Goal: Transaction & Acquisition: Purchase product/service

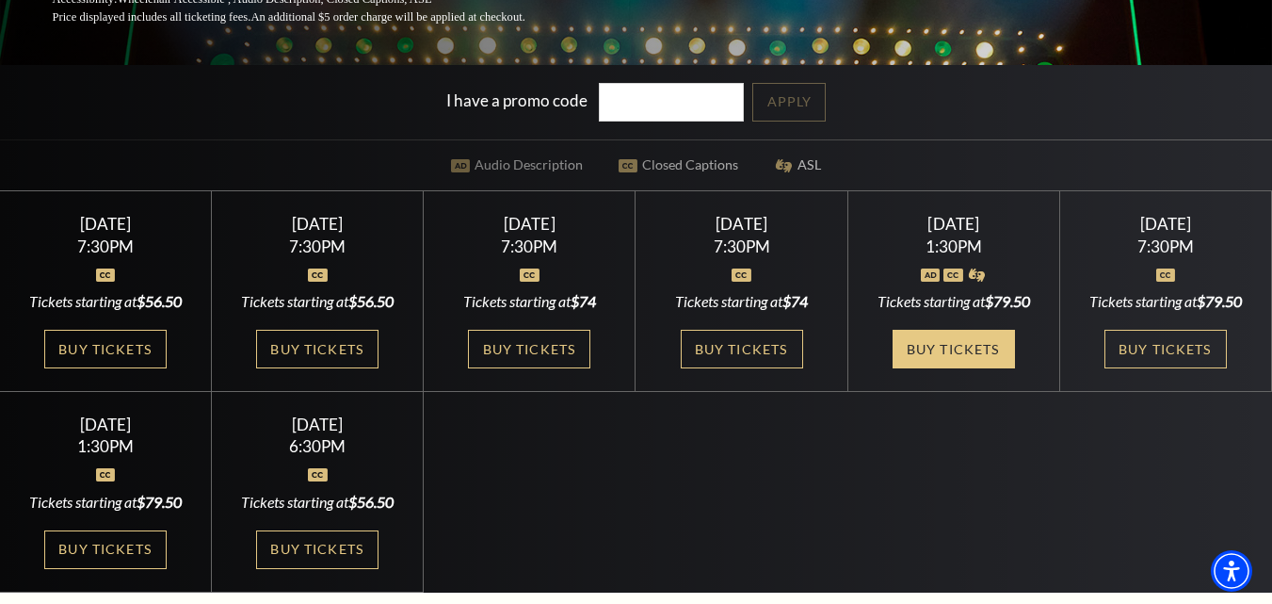
click at [975, 342] on link "Buy Tickets" at bounding box center [954, 349] width 122 height 39
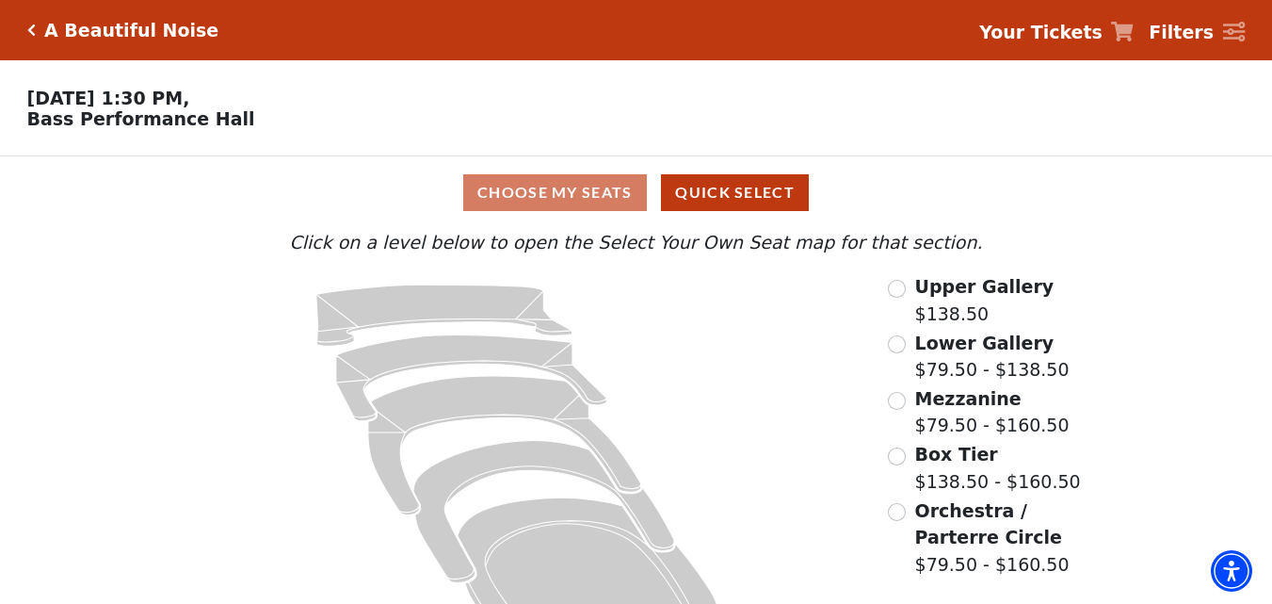
click at [909, 294] on div "Upper Gallery $138.50" at bounding box center [994, 300] width 212 height 54
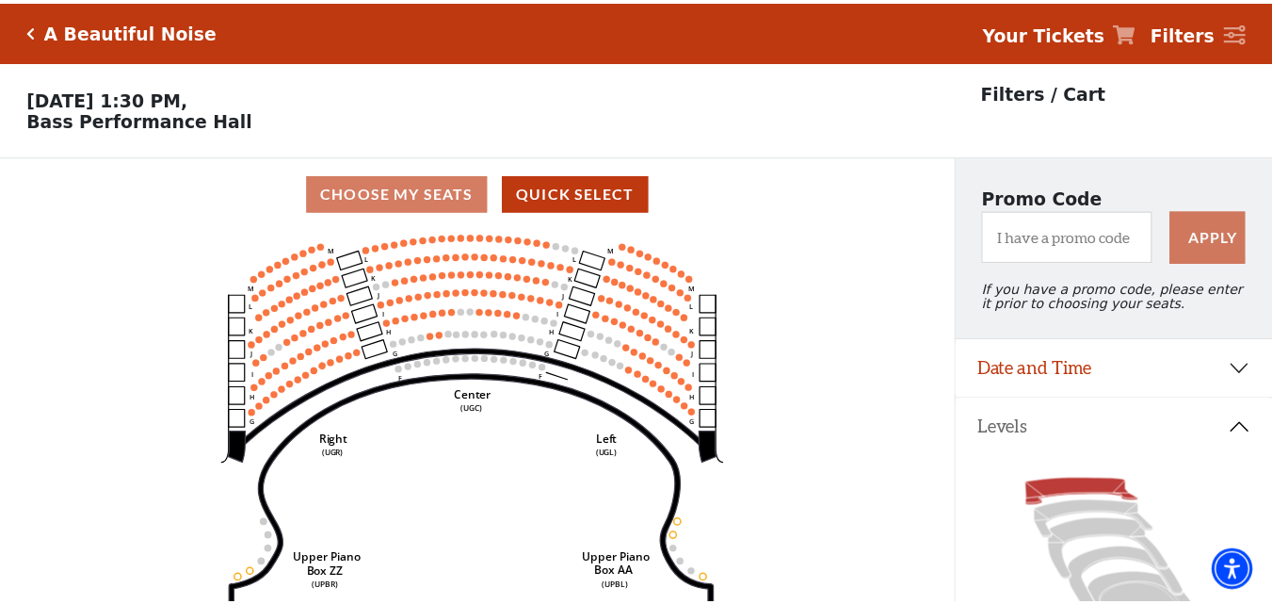
scroll to position [88, 0]
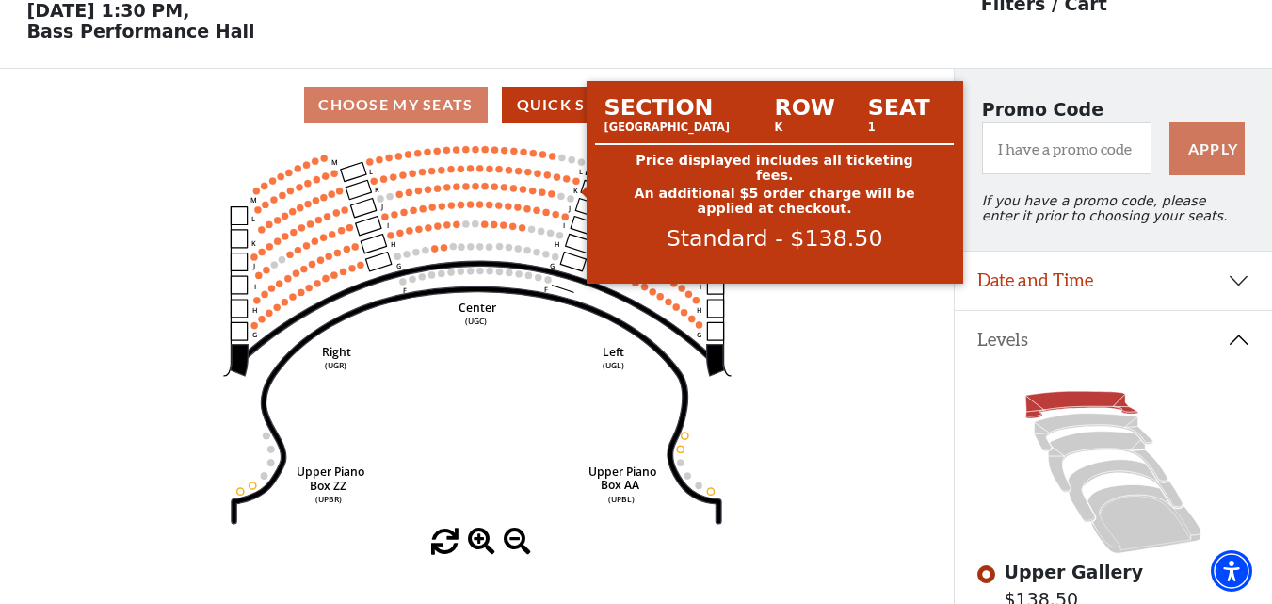
click at [578, 184] on circle at bounding box center [576, 180] width 7 height 7
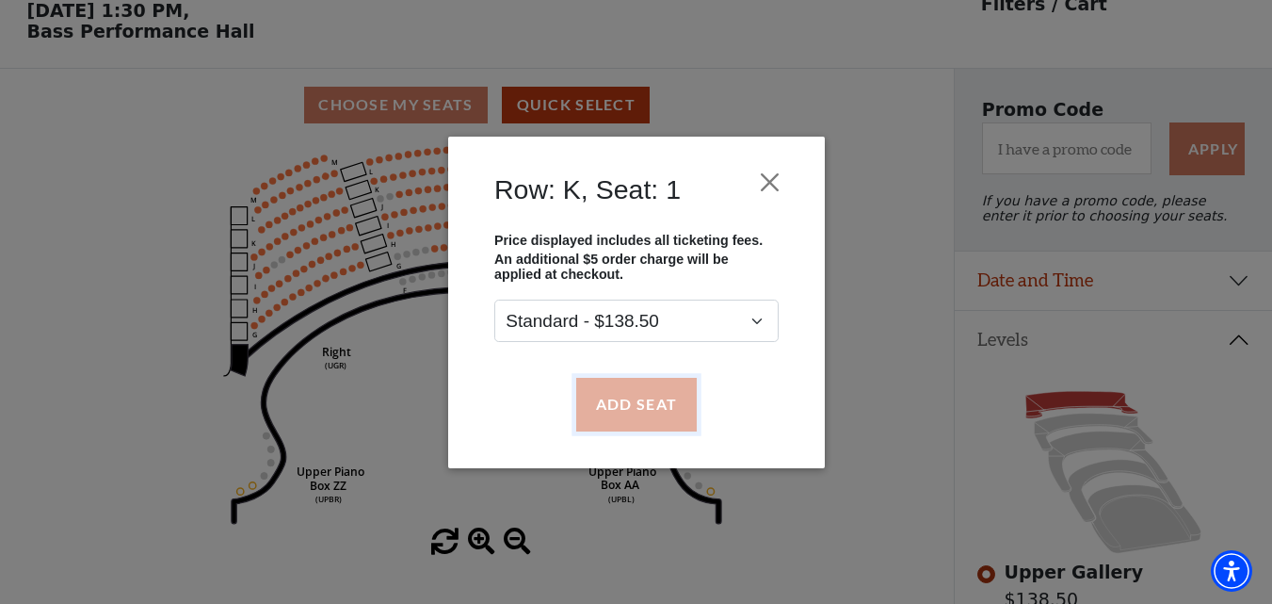
click at [638, 404] on button "Add Seat" at bounding box center [635, 404] width 121 height 53
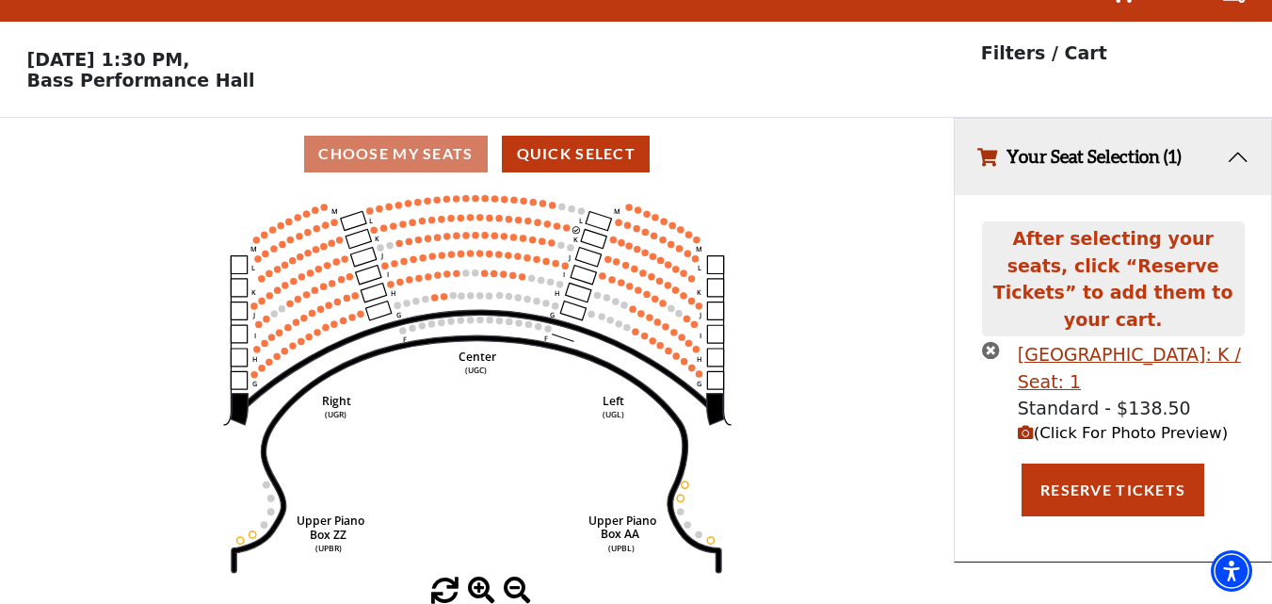
scroll to position [0, 0]
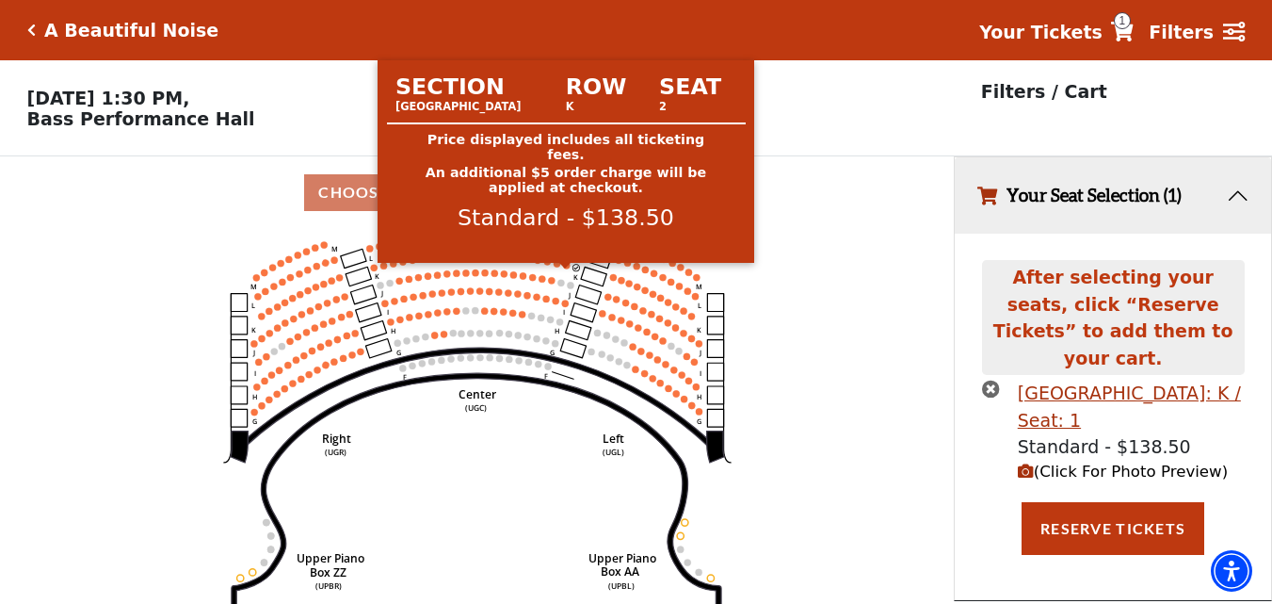
click at [569, 268] on circle at bounding box center [566, 265] width 7 height 7
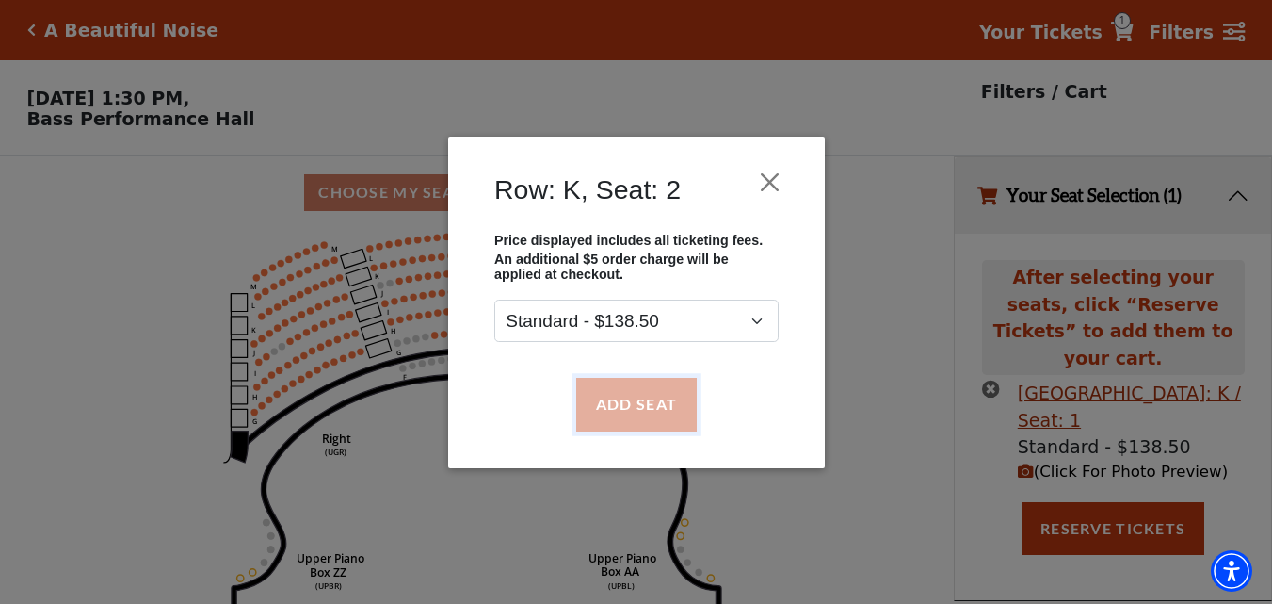
click at [616, 390] on button "Add Seat" at bounding box center [635, 404] width 121 height 53
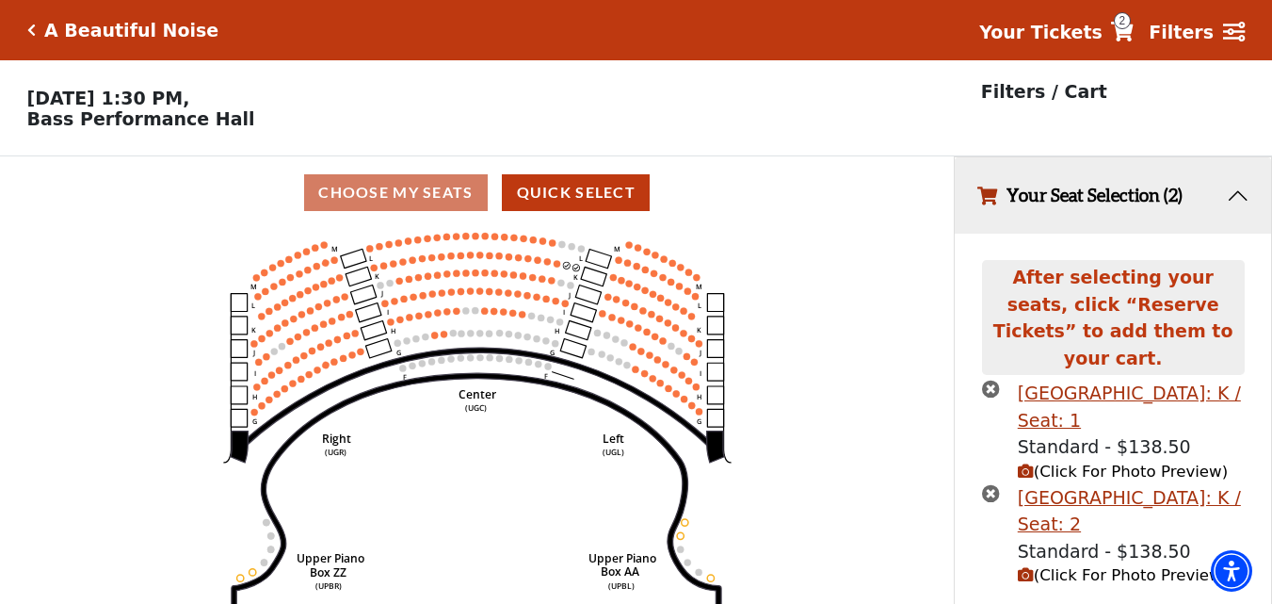
scroll to position [36, 0]
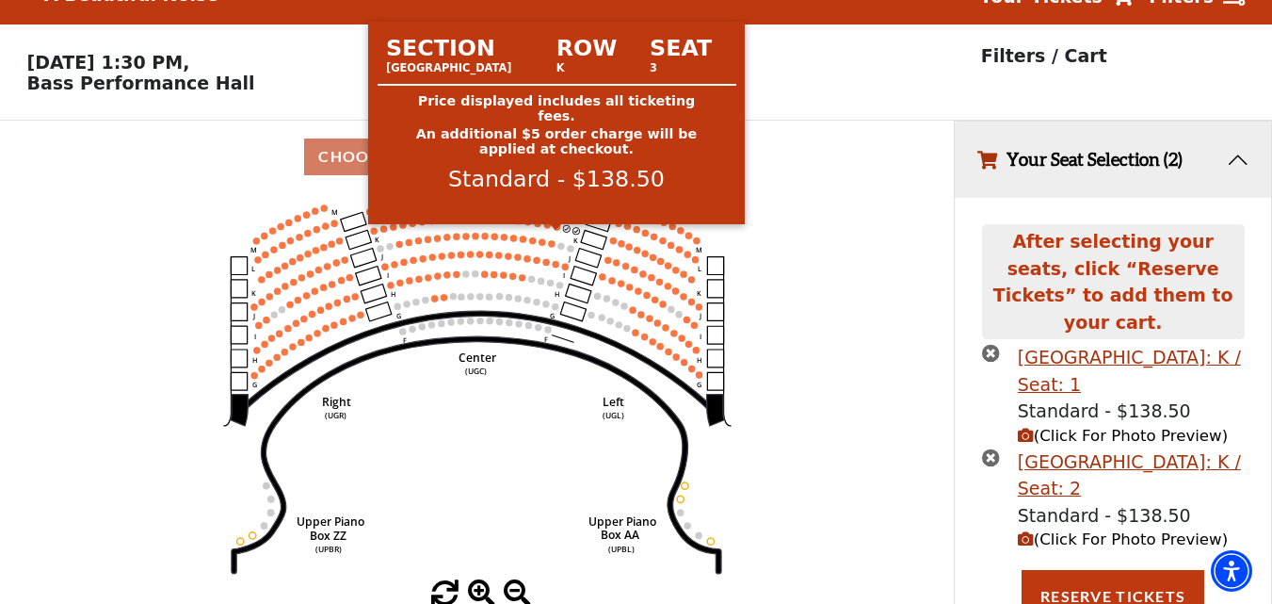
click at [557, 230] on circle at bounding box center [557, 226] width 7 height 7
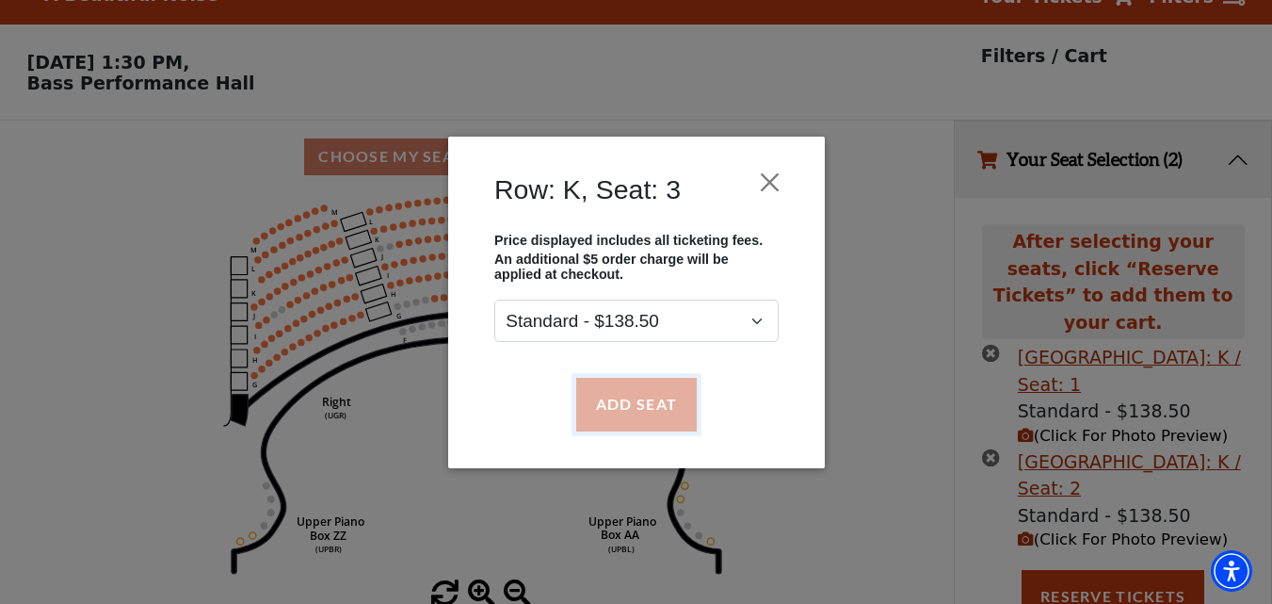
click at [606, 403] on button "Add Seat" at bounding box center [635, 404] width 121 height 53
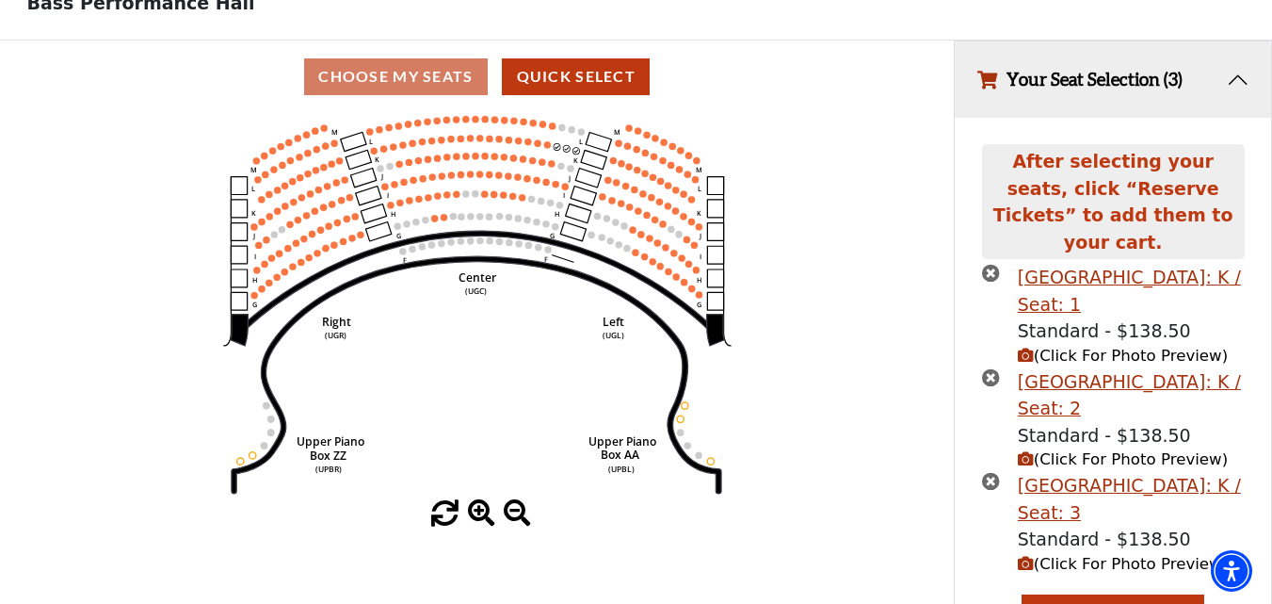
scroll to position [140, 0]
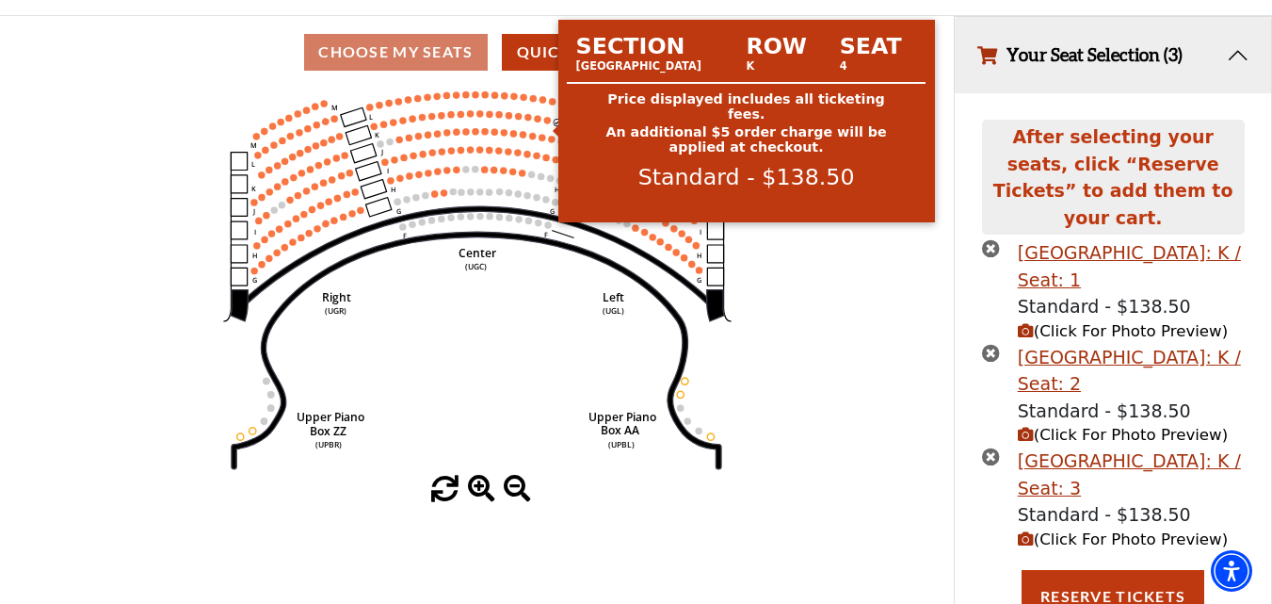
click at [548, 123] on circle at bounding box center [546, 120] width 7 height 7
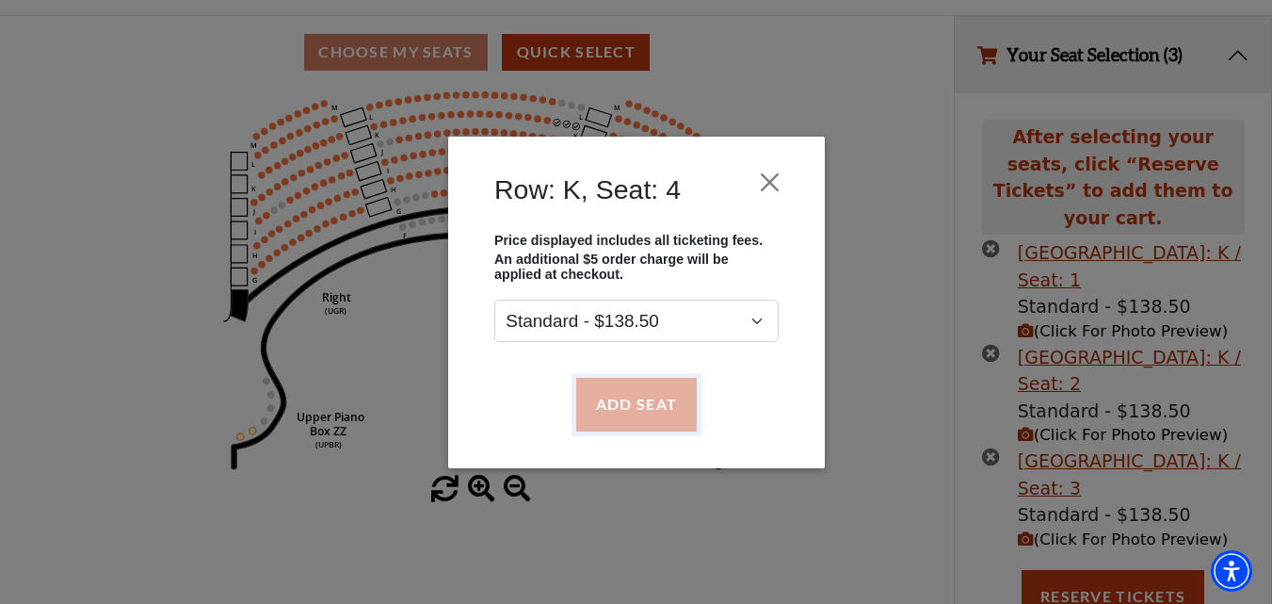
click at [609, 402] on button "Add Seat" at bounding box center [635, 404] width 121 height 53
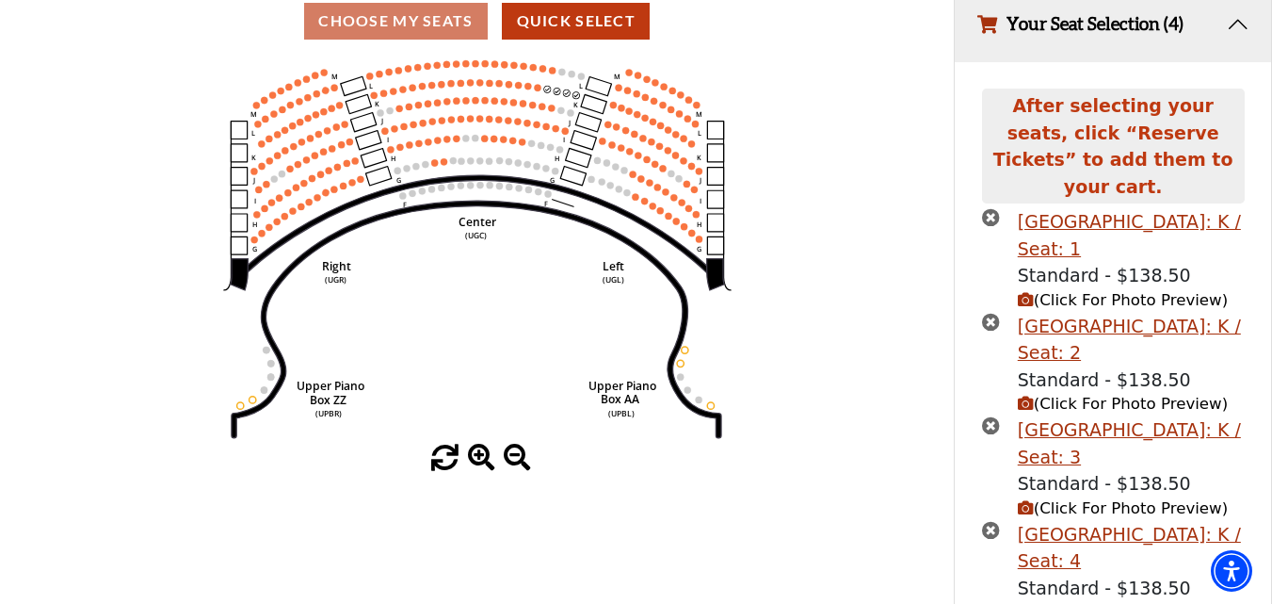
scroll to position [244, 0]
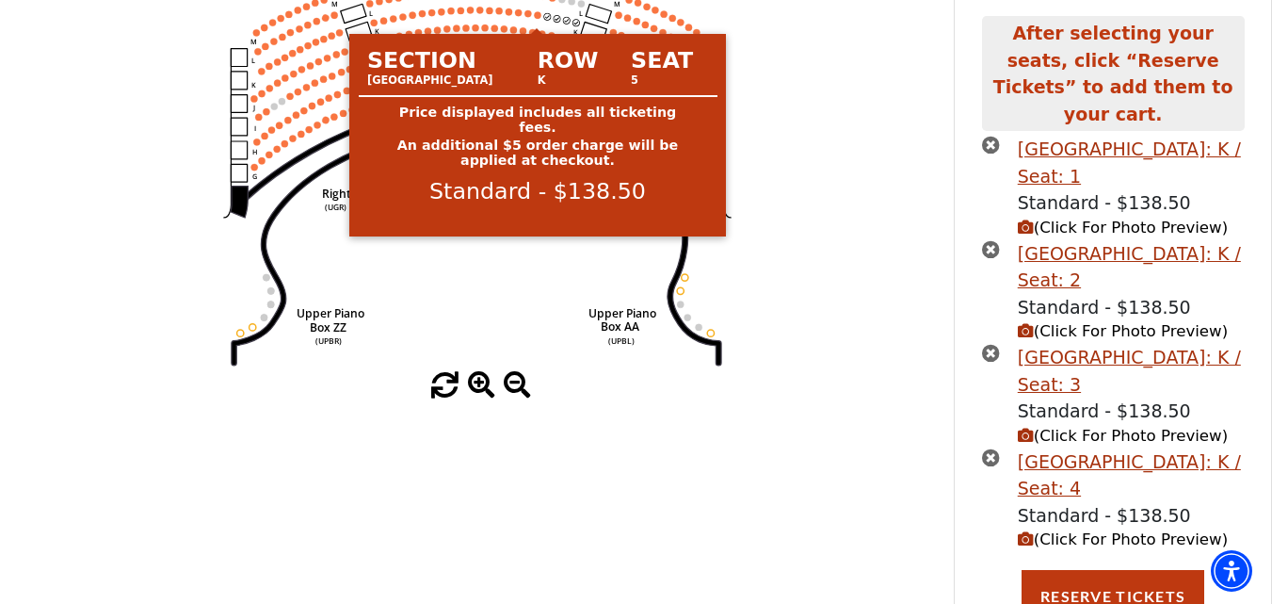
click at [536, 18] on circle at bounding box center [537, 14] width 7 height 7
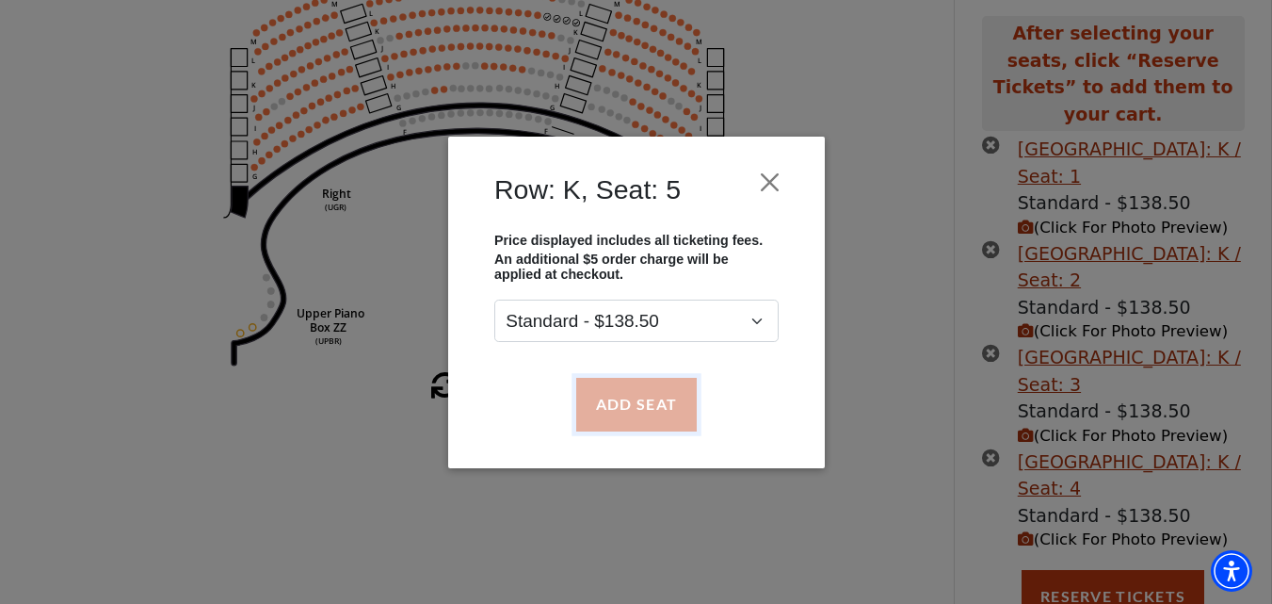
click at [604, 406] on button "Add Seat" at bounding box center [635, 404] width 121 height 53
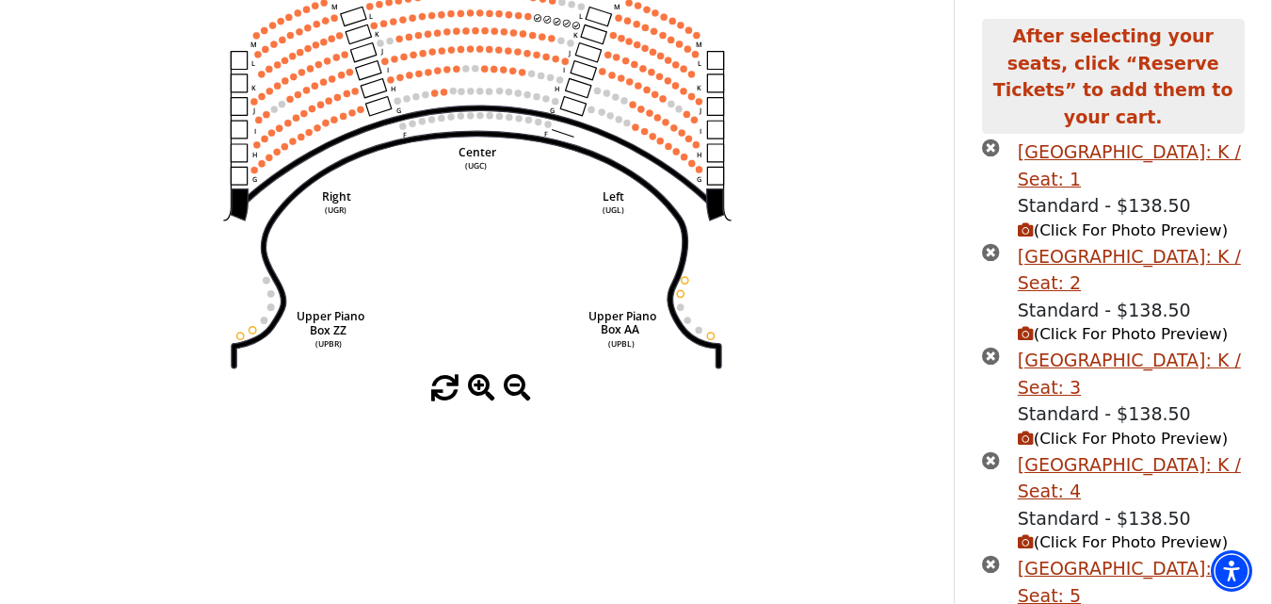
scroll to position [0, 0]
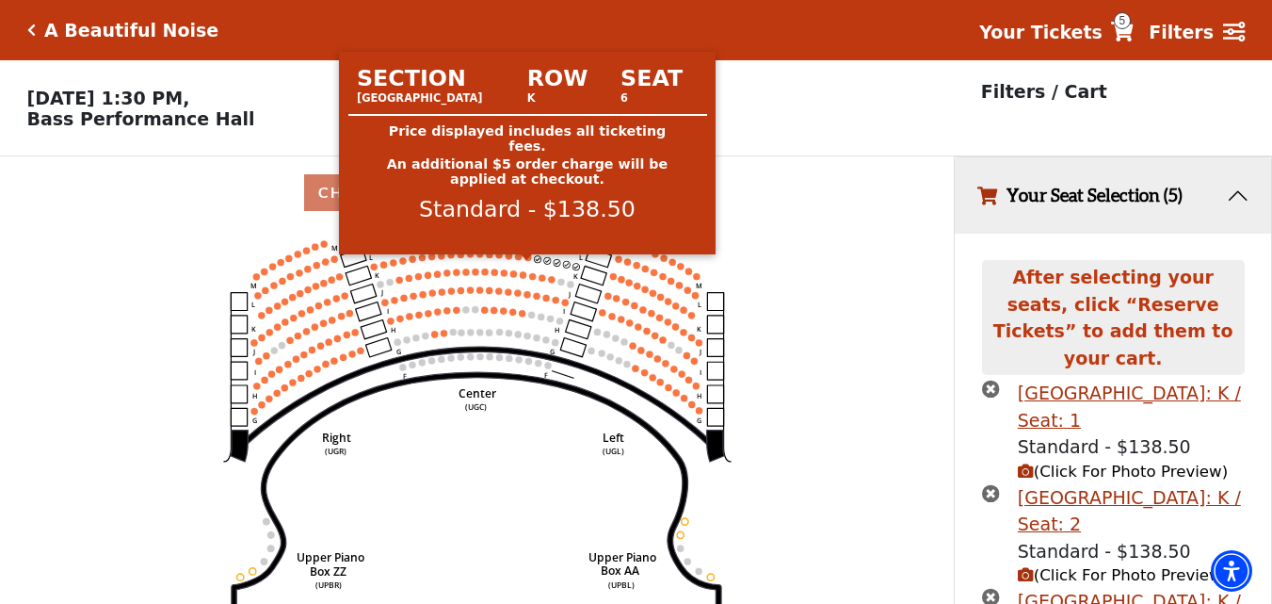
click at [528, 261] on circle at bounding box center [528, 257] width 7 height 7
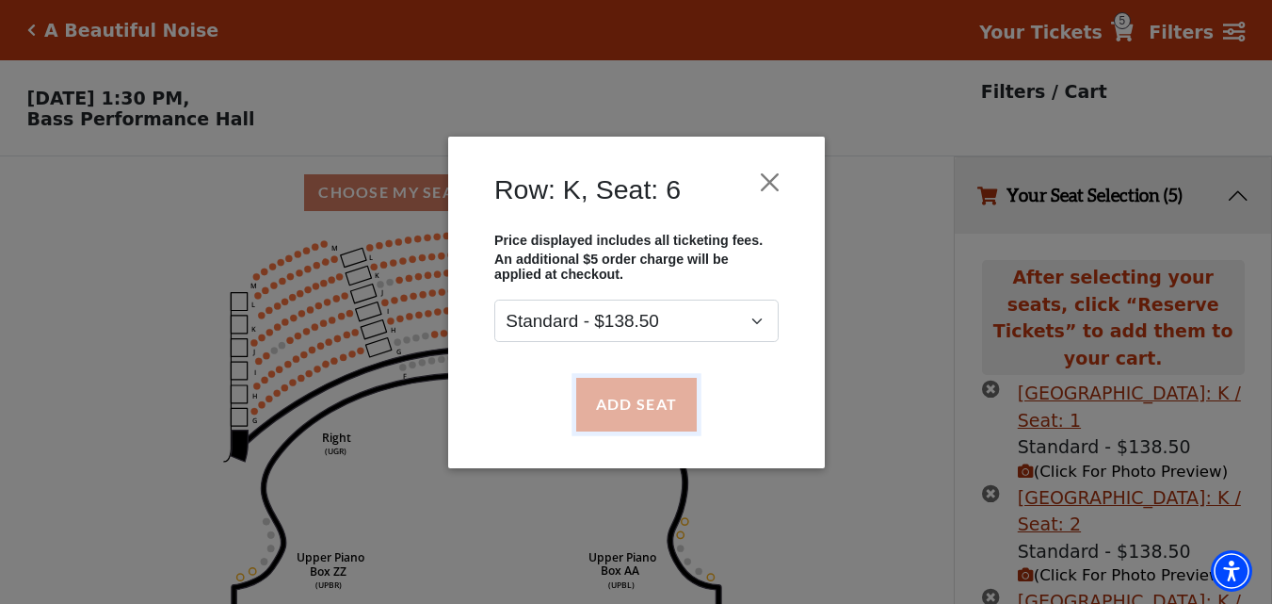
click at [622, 409] on button "Add Seat" at bounding box center [635, 404] width 121 height 53
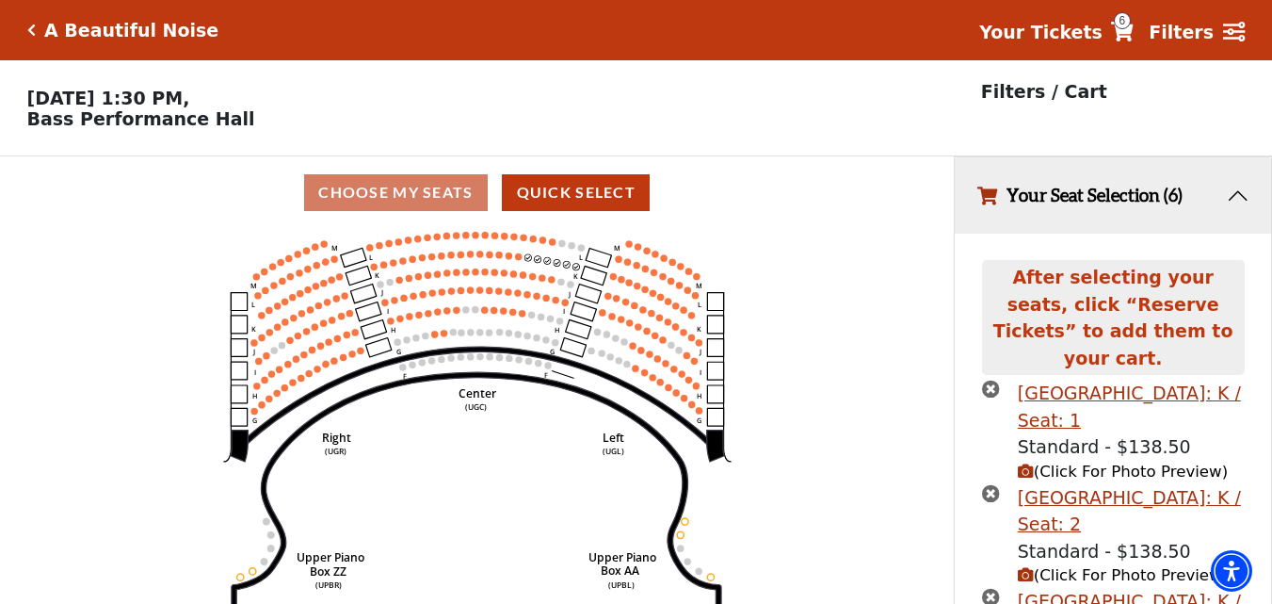
click at [514, 264] on icon "Center (UGC) Right (UGR) Left (UGL) Upper Piano Box ZZ (UPBR) Upper Piano Box A…" at bounding box center [477, 422] width 859 height 387
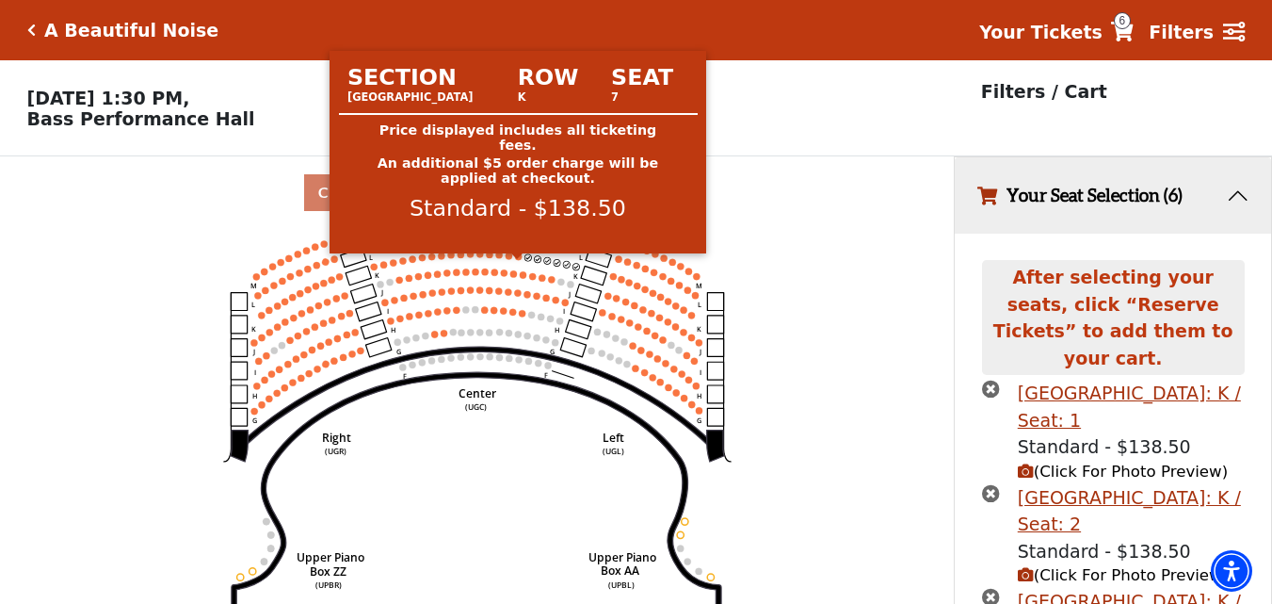
click at [516, 260] on circle at bounding box center [518, 256] width 7 height 7
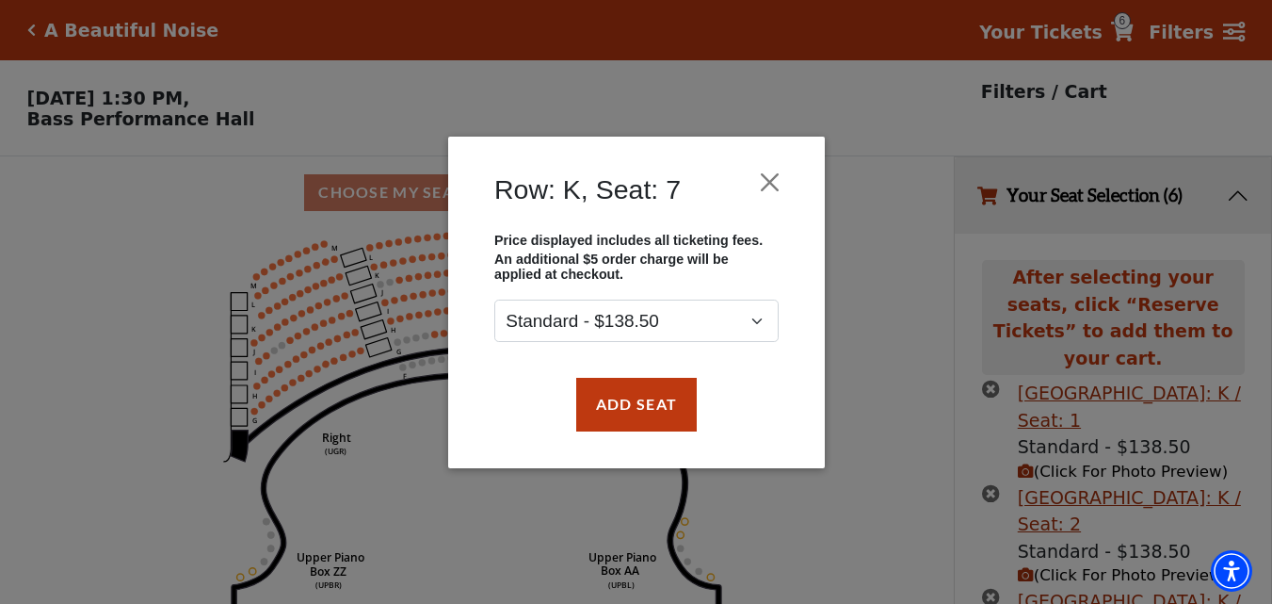
click at [608, 373] on div "Add Seat" at bounding box center [637, 404] width 320 height 89
click at [614, 394] on button "Add Seat" at bounding box center [635, 404] width 121 height 53
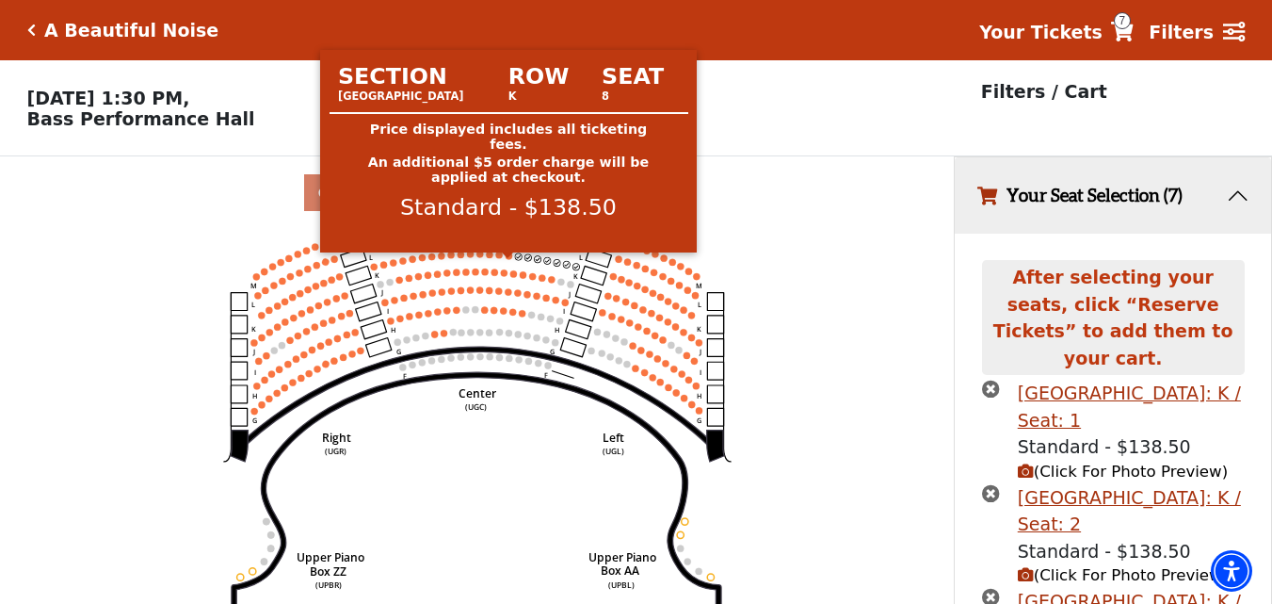
click at [509, 259] on circle at bounding box center [508, 255] width 7 height 7
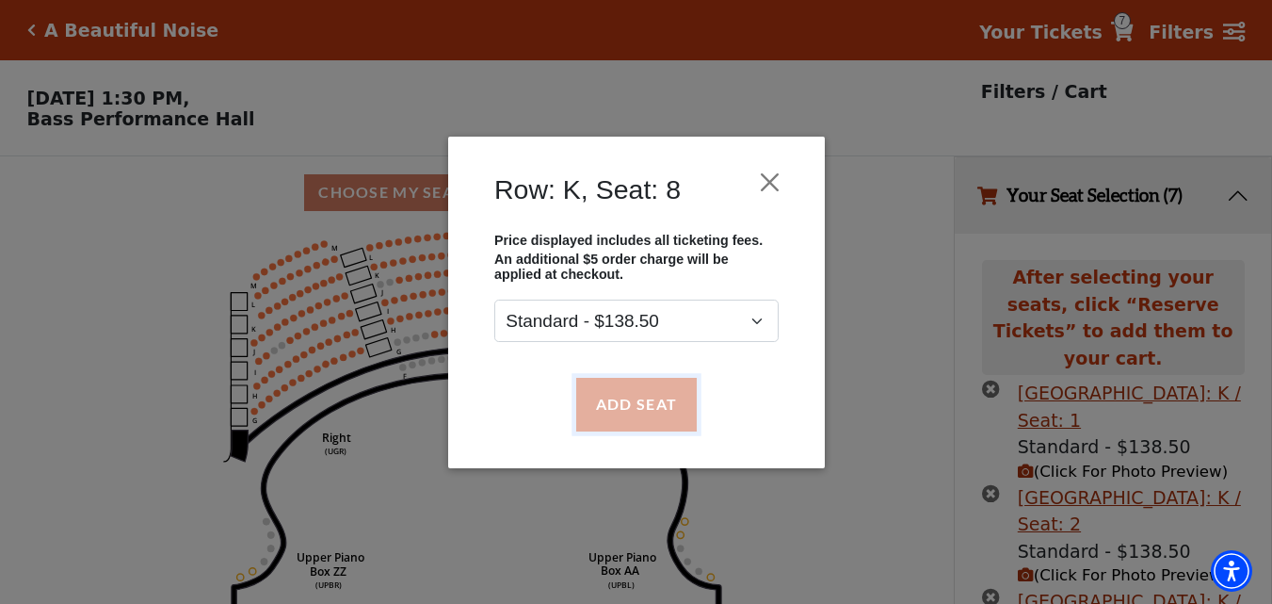
click at [616, 396] on button "Add Seat" at bounding box center [635, 404] width 121 height 53
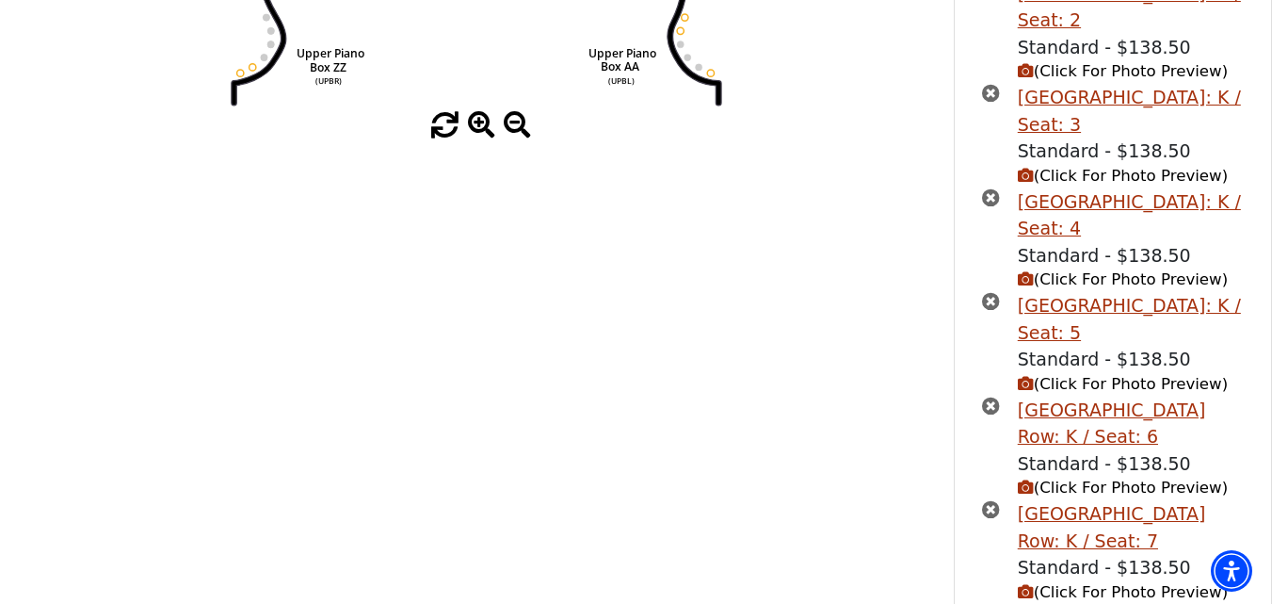
scroll to position [705, 0]
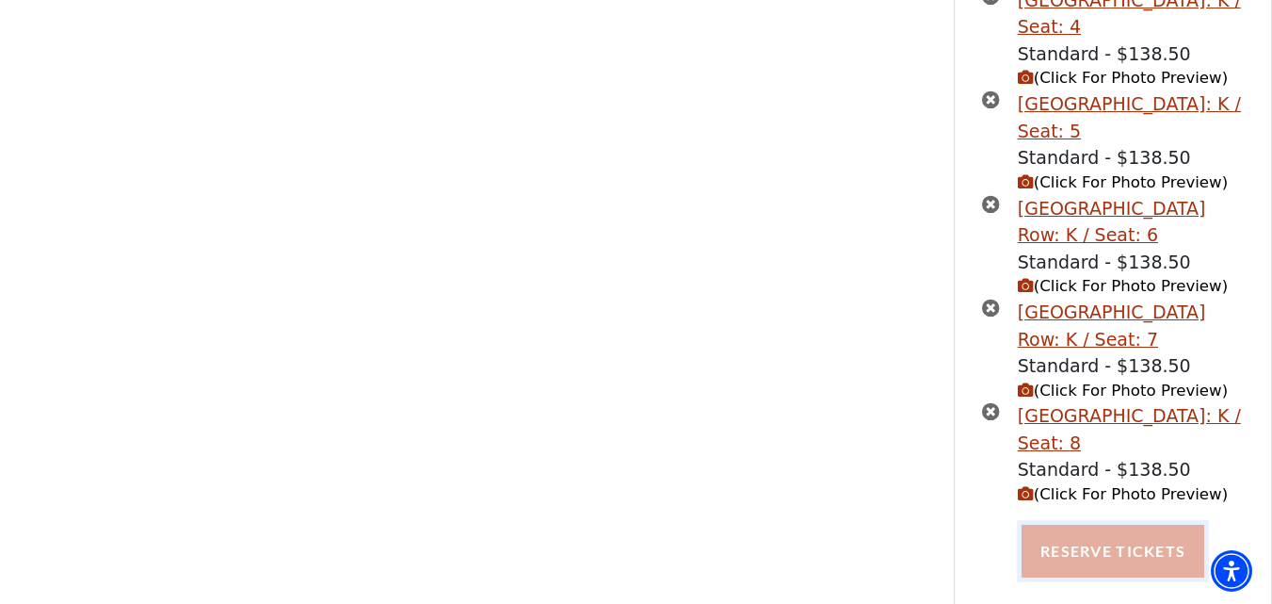
click at [1099, 525] on button "Reserve Tickets" at bounding box center [1113, 551] width 183 height 53
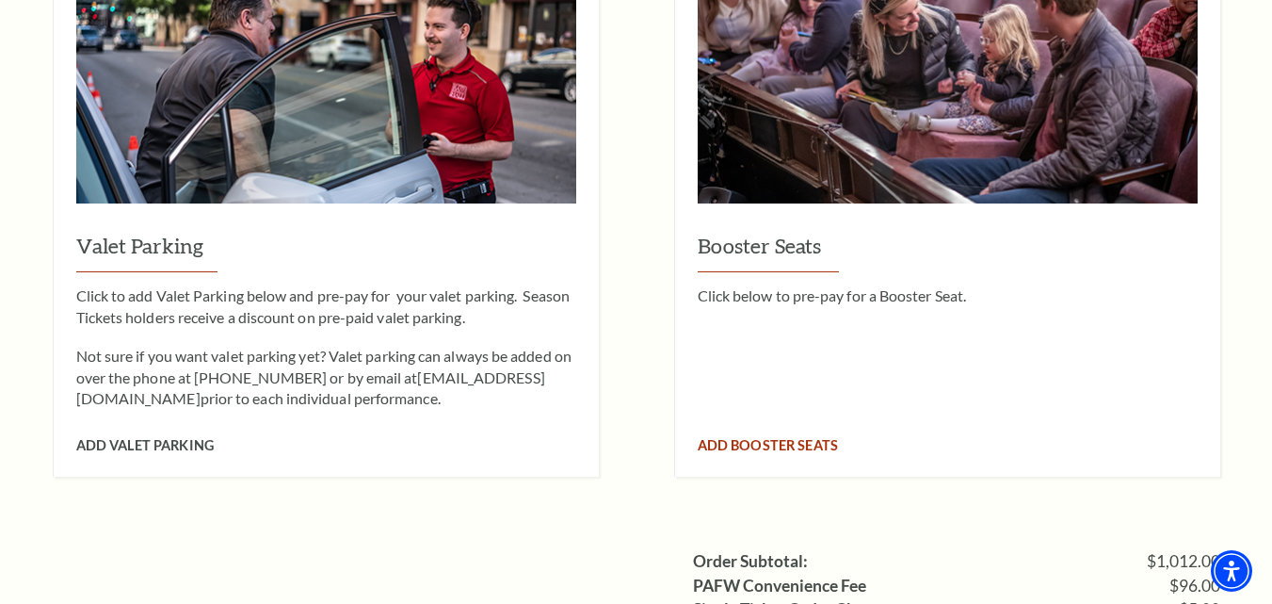
scroll to position [2334, 0]
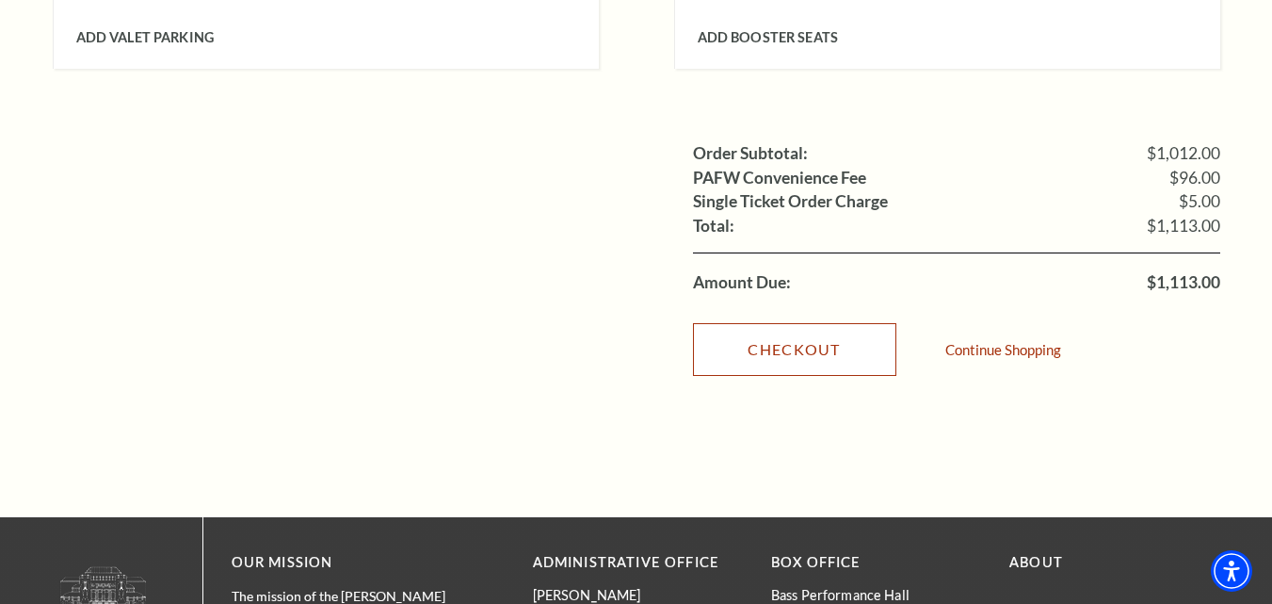
click at [778, 323] on link "Checkout" at bounding box center [794, 349] width 203 height 53
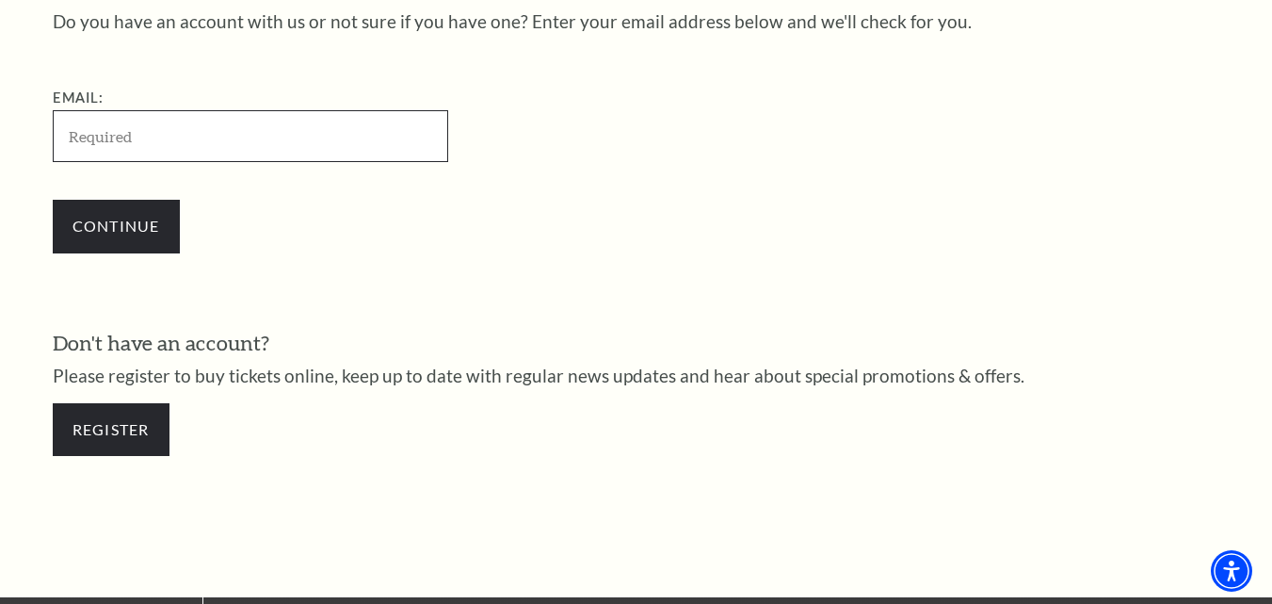
scroll to position [859, 0]
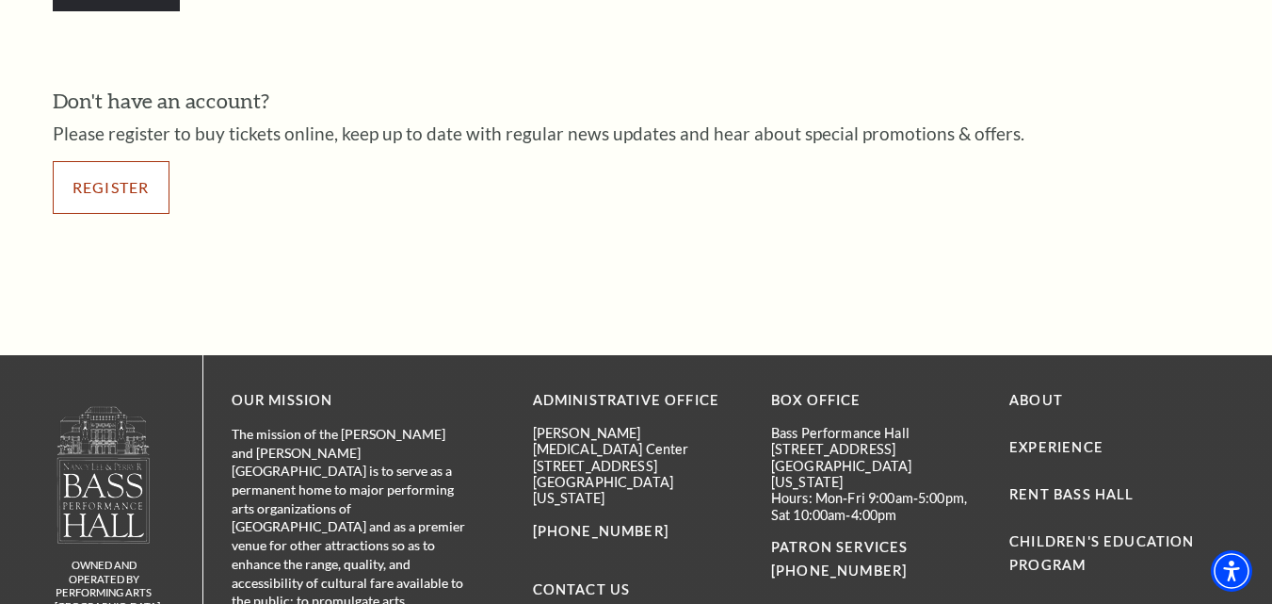
click at [85, 170] on link "Register" at bounding box center [111, 187] width 117 height 53
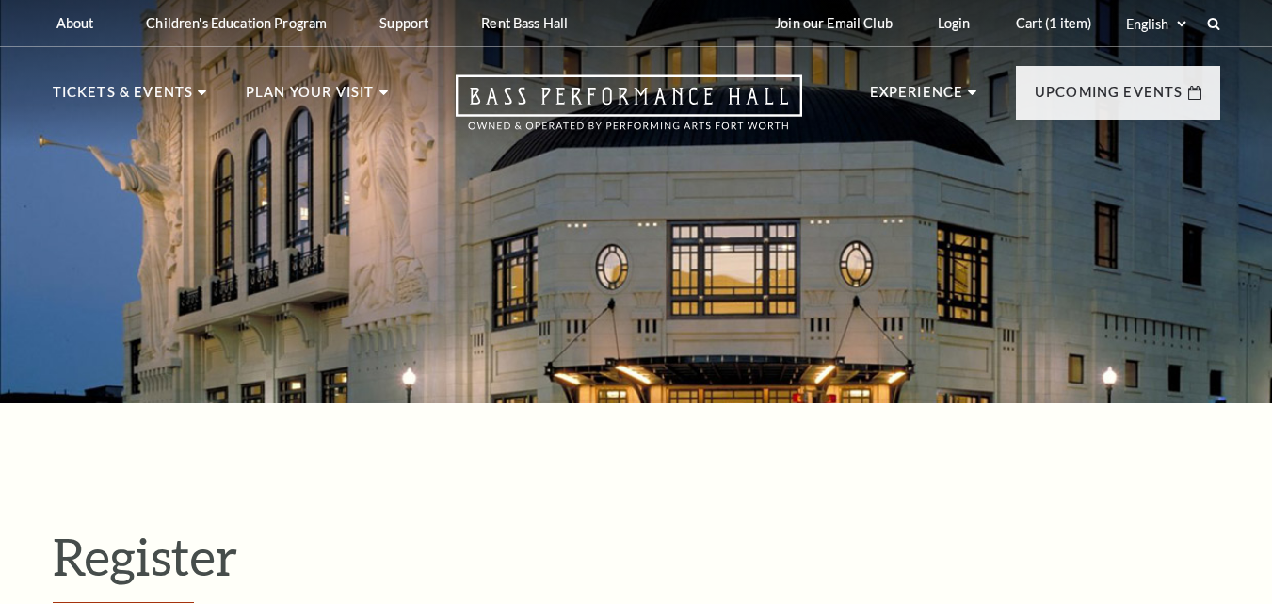
select select "1"
select select "[GEOGRAPHIC_DATA]"
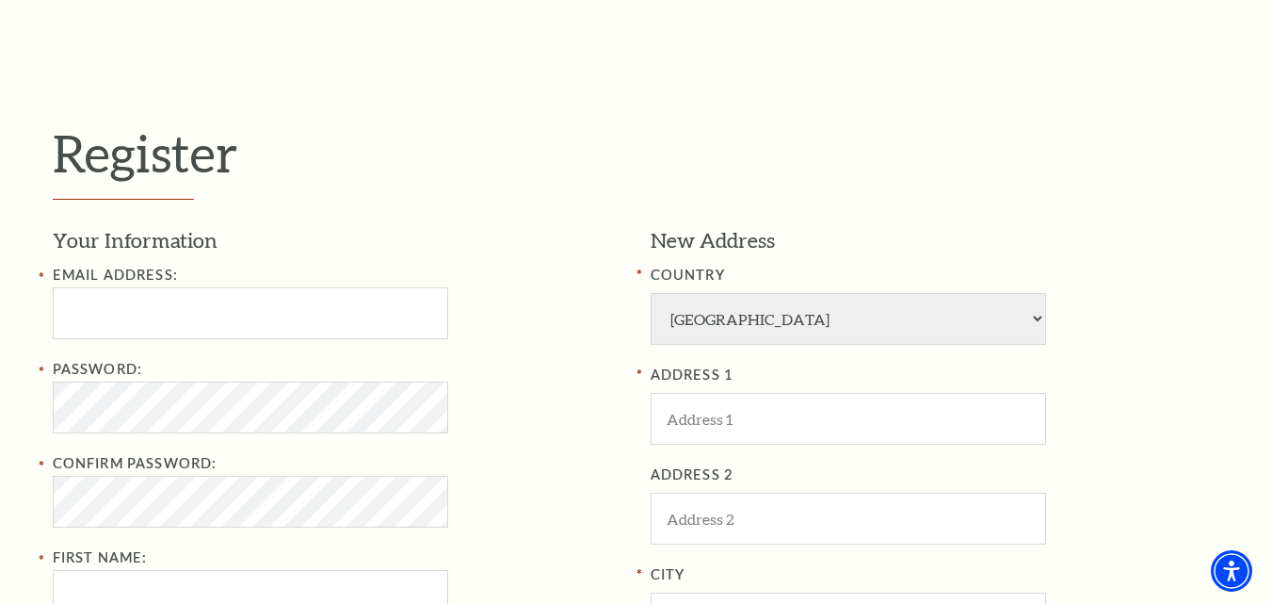
scroll to position [408, 0]
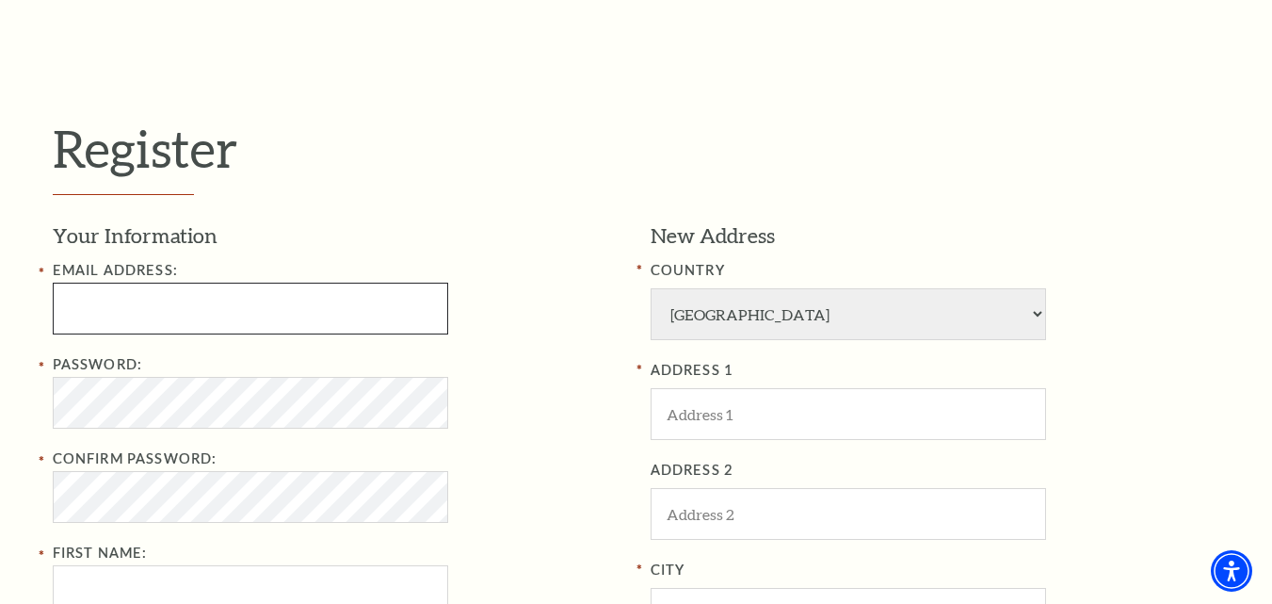
click at [190, 297] on input "Email Address:" at bounding box center [251, 309] width 396 height 52
paste input "lordgindiaz4413@gmail.com"
type input "lordgindiaz4413@gmail.com"
drag, startPoint x: 144, startPoint y: 310, endPoint x: 32, endPoint y: 316, distance: 112.3
click at [32, 315] on div "Register Your Information Email Address: lordgindiaz4413@gmail.com Password: Co…" at bounding box center [636, 570] width 1272 height 1150
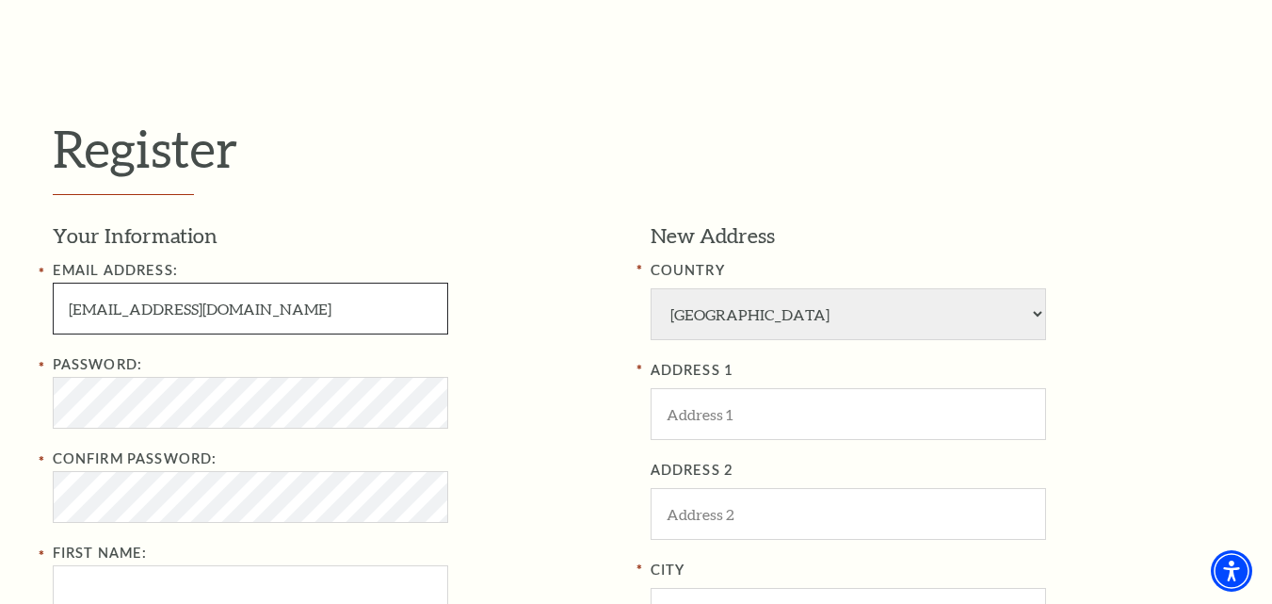
scroll to position [816, 0]
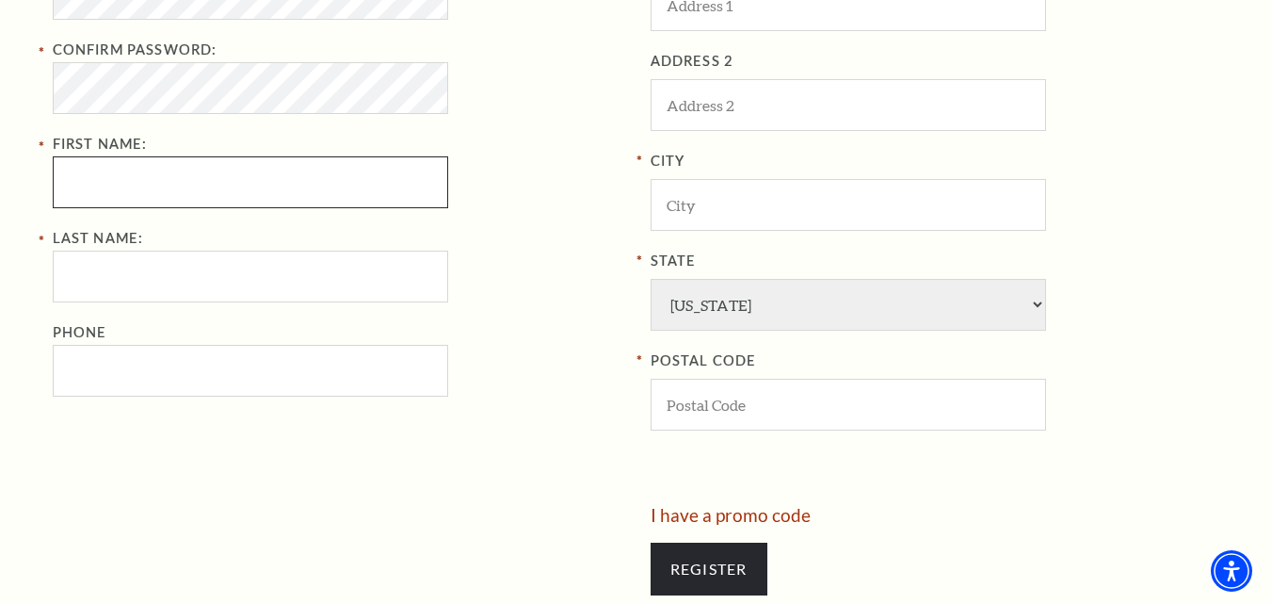
click at [115, 184] on input "First Name:" at bounding box center [251, 182] width 396 height 52
paste input "lordgindiaz"
type input "lordgindiaz"
paste input "lordgindiaz"
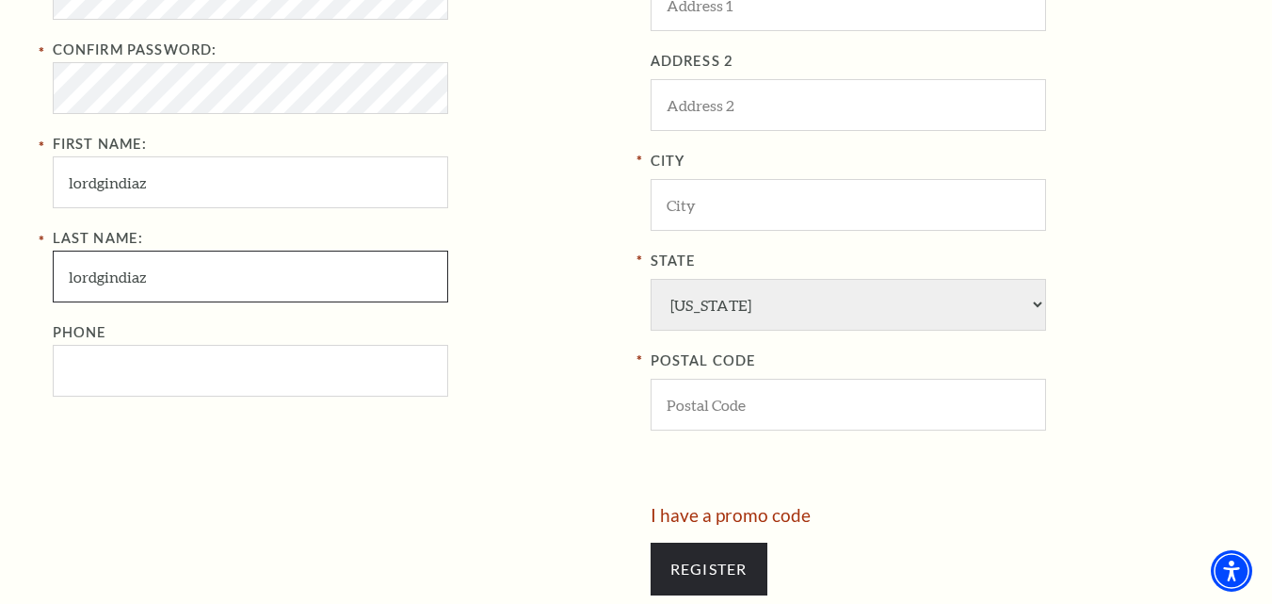
click at [121, 277] on input "lordgindiaz" at bounding box center [251, 276] width 396 height 52
type input "lordgindiaz"
drag, startPoint x: 116, startPoint y: 185, endPoint x: 198, endPoint y: 195, distance: 82.6
click at [198, 195] on input "lordgindiaz" at bounding box center [251, 182] width 396 height 52
type input "lordgin"
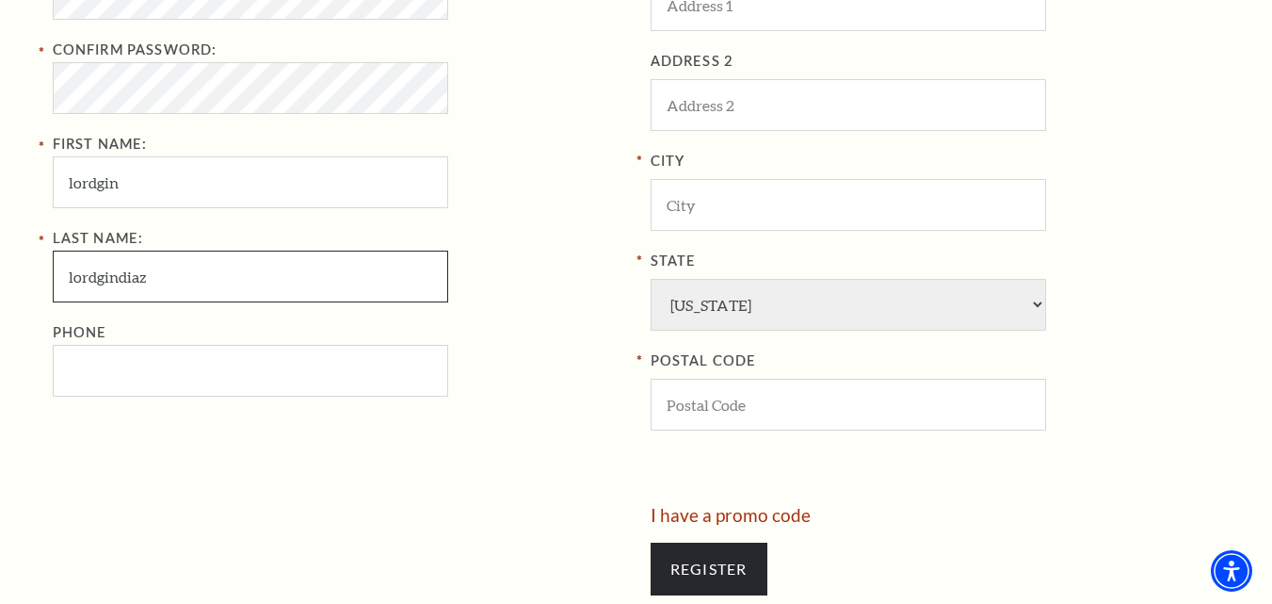
drag, startPoint x: 116, startPoint y: 279, endPoint x: 24, endPoint y: 299, distance: 94.6
click at [25, 281] on div "Register Your Information Email Address: lordgindiaz4413@gmail.com Password: Co…" at bounding box center [636, 162] width 1272 height 1150
type input "diaz"
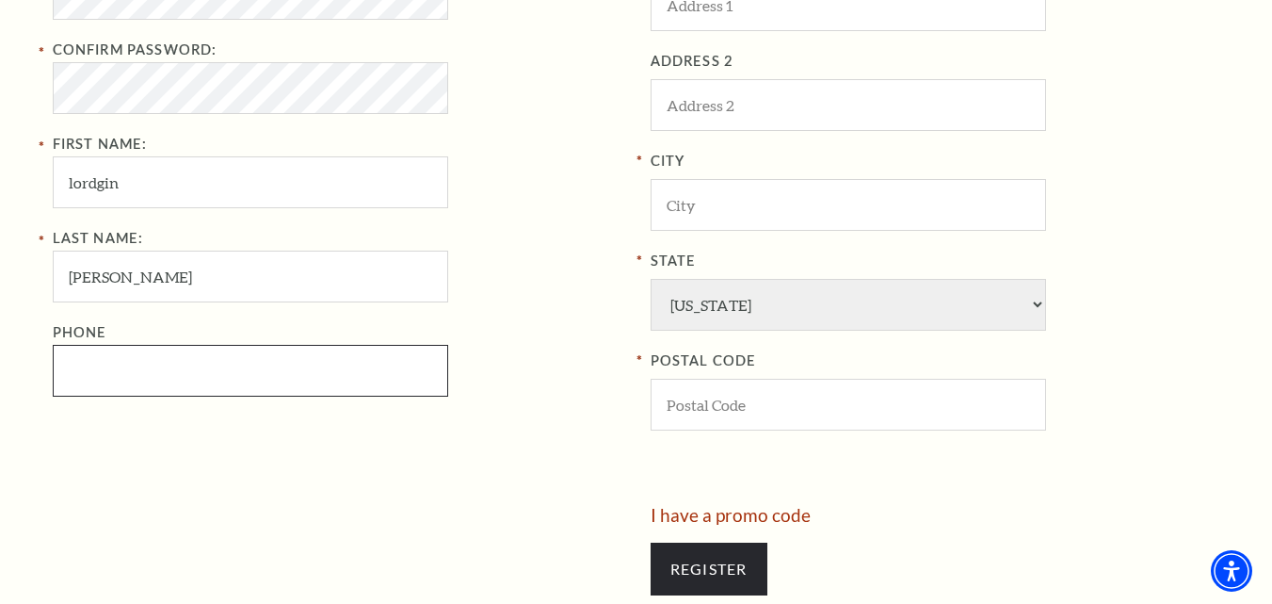
drag, startPoint x: 87, startPoint y: 370, endPoint x: 96, endPoint y: 380, distance: 14.0
click at [89, 373] on input "Phone" at bounding box center [251, 371] width 396 height 52
paste input "817-867-8893"
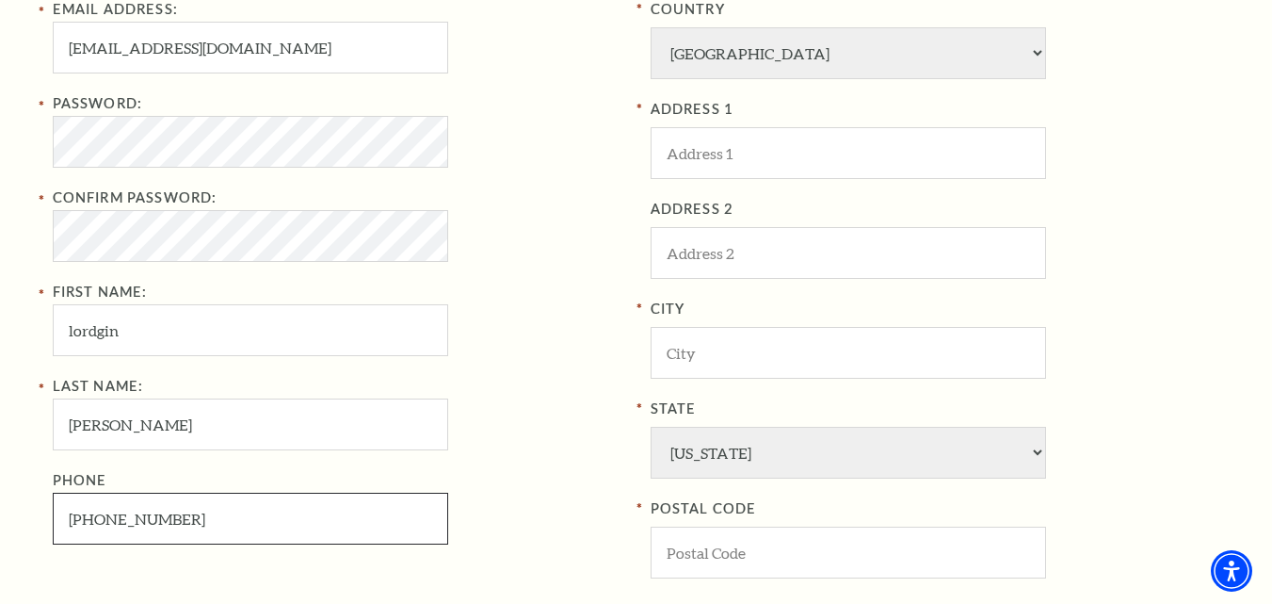
scroll to position [652, 0]
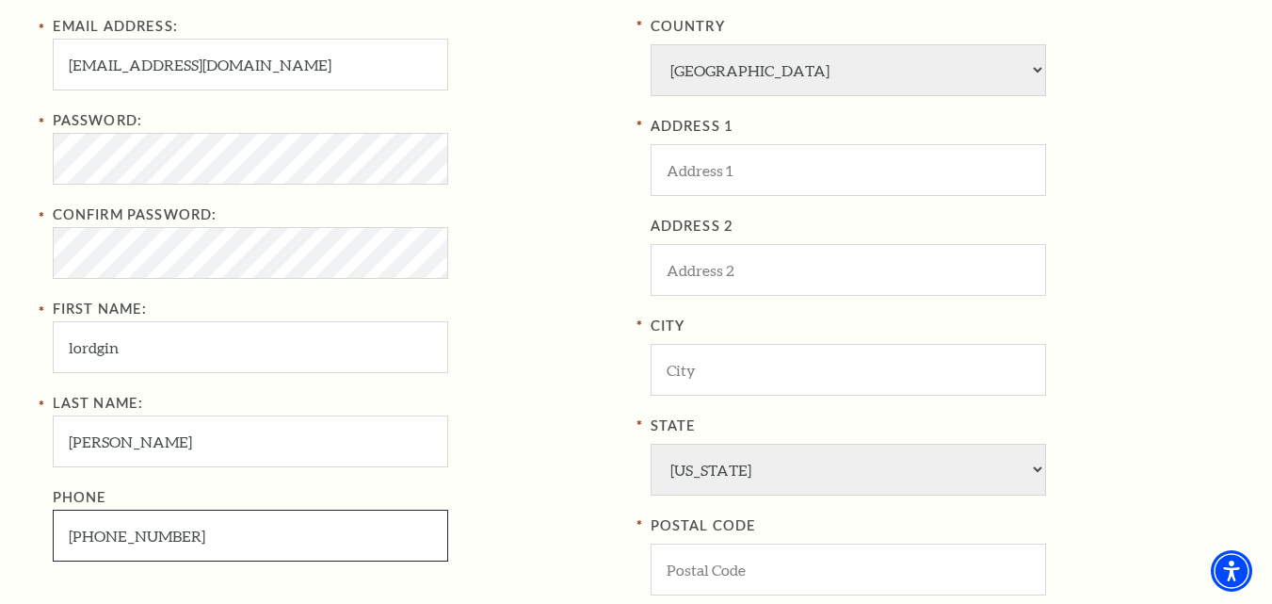
type input "817-867-8893"
click at [701, 167] on input "ADDRESS 1" at bounding box center [849, 170] width 396 height 52
click at [708, 177] on input "ADDRESS 1" at bounding box center [849, 170] width 396 height 52
paste input "5401 Overton Ridge Blvd, Fort Worth, TX 76132"
drag, startPoint x: 843, startPoint y: 170, endPoint x: 918, endPoint y: 167, distance: 75.4
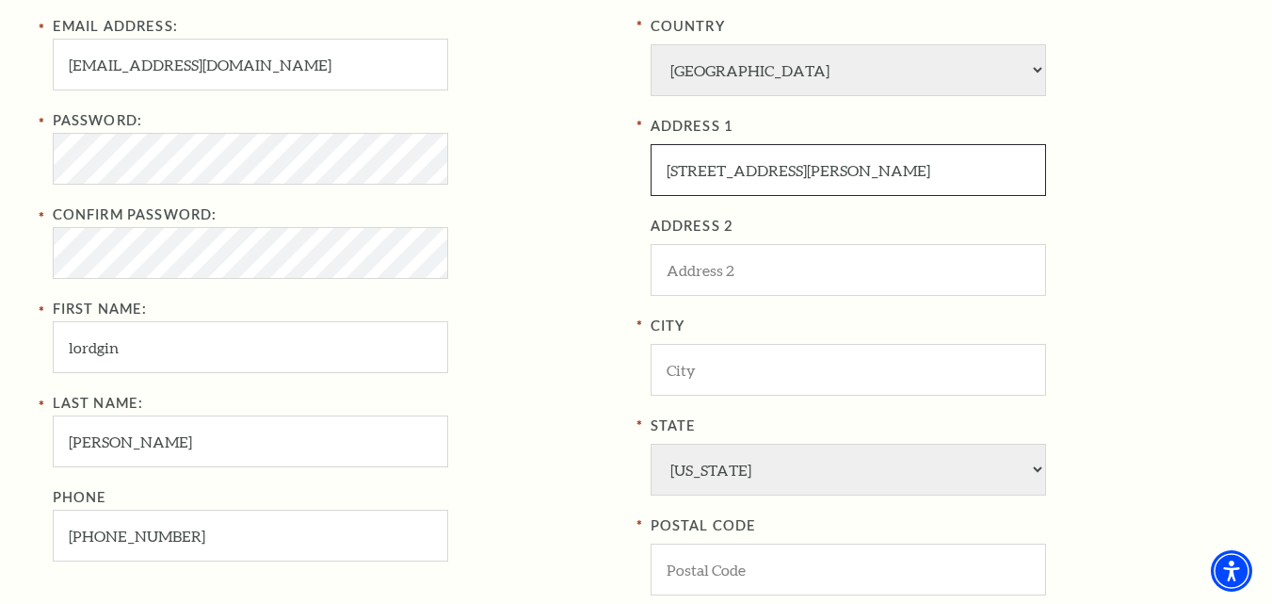
click at [918, 167] on input "5401 Overton Ridge Blvd, Fort Worth, TX 76132" at bounding box center [849, 170] width 396 height 52
type input "5401 Overton Ridge Blvd, Fort Worth, TX 76132"
click at [703, 575] on input "POSTAL CODE" at bounding box center [849, 569] width 396 height 52
click at [713, 363] on input "City" at bounding box center [849, 370] width 396 height 52
paste input "Fort Worth"
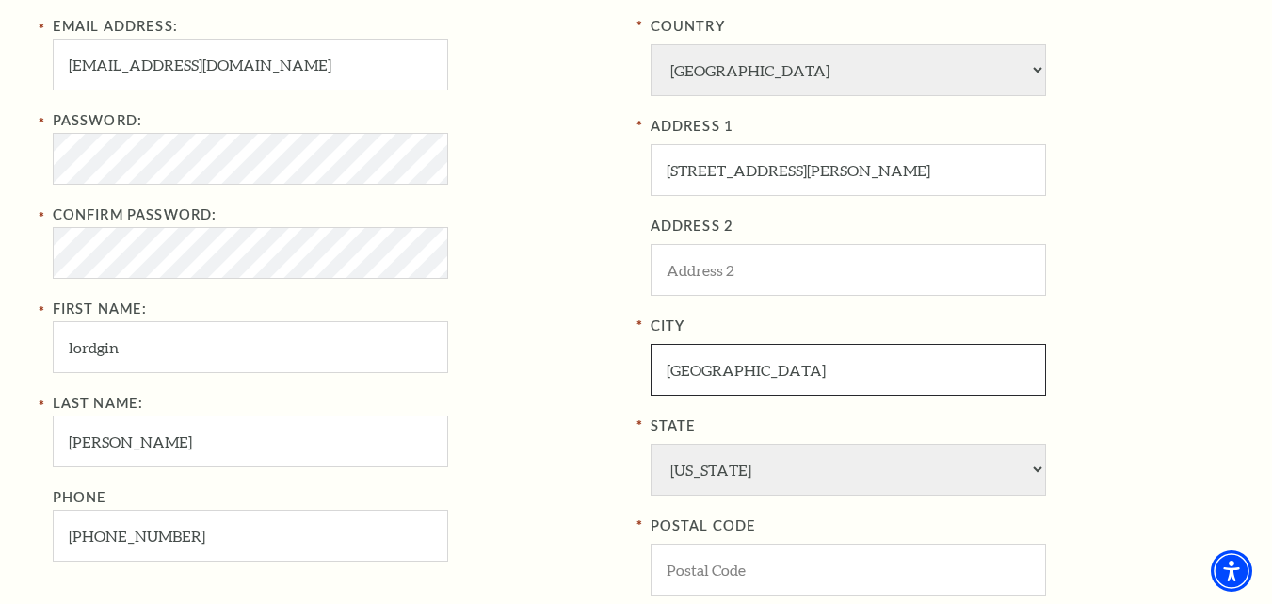
type input "Fort Worth"
drag, startPoint x: 953, startPoint y: 170, endPoint x: 1002, endPoint y: 169, distance: 49.0
click at [1002, 169] on input "5401 Overton Ridge Blvd, Fort Worth, TX 76132" at bounding box center [849, 170] width 396 height 52
click at [688, 573] on input "POSTAL CODE" at bounding box center [849, 569] width 396 height 52
paste input "76132"
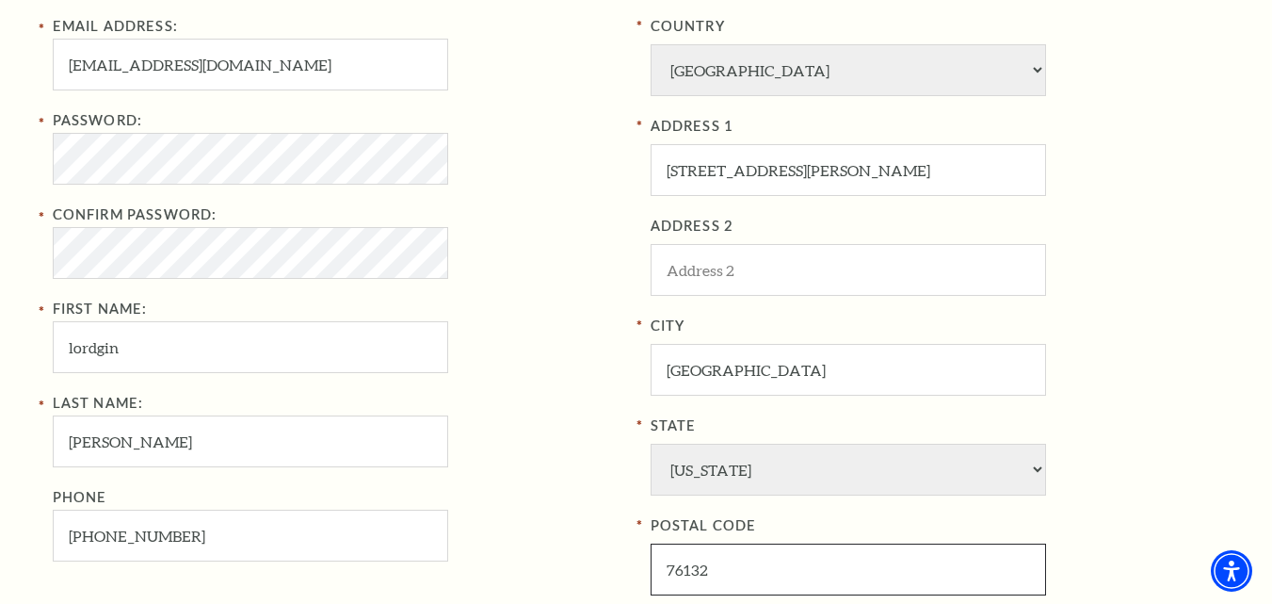
type input "76132"
drag, startPoint x: 840, startPoint y: 172, endPoint x: 1071, endPoint y: 174, distance: 230.7
click at [1071, 174] on div "ADDRESS 1 5401 Overton Ridge Blvd, Fort Worth, TX 76132" at bounding box center [936, 155] width 570 height 81
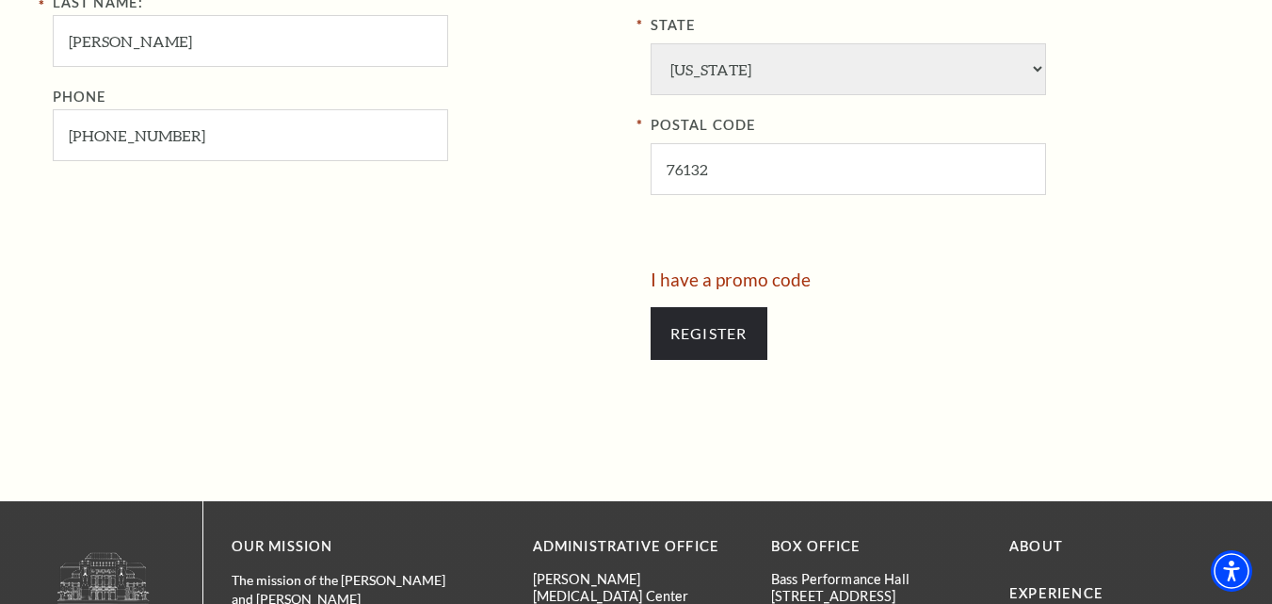
scroll to position [1059, 0]
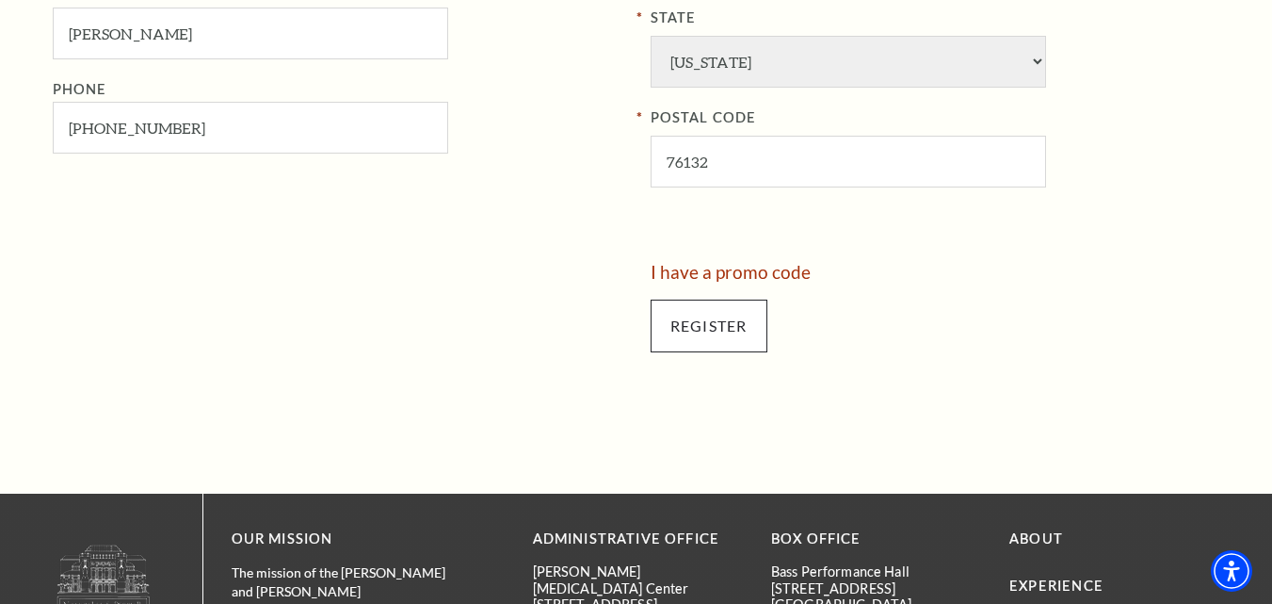
type input "5401 Overton Ridge Blvd"
click at [719, 318] on input "Register" at bounding box center [709, 325] width 117 height 53
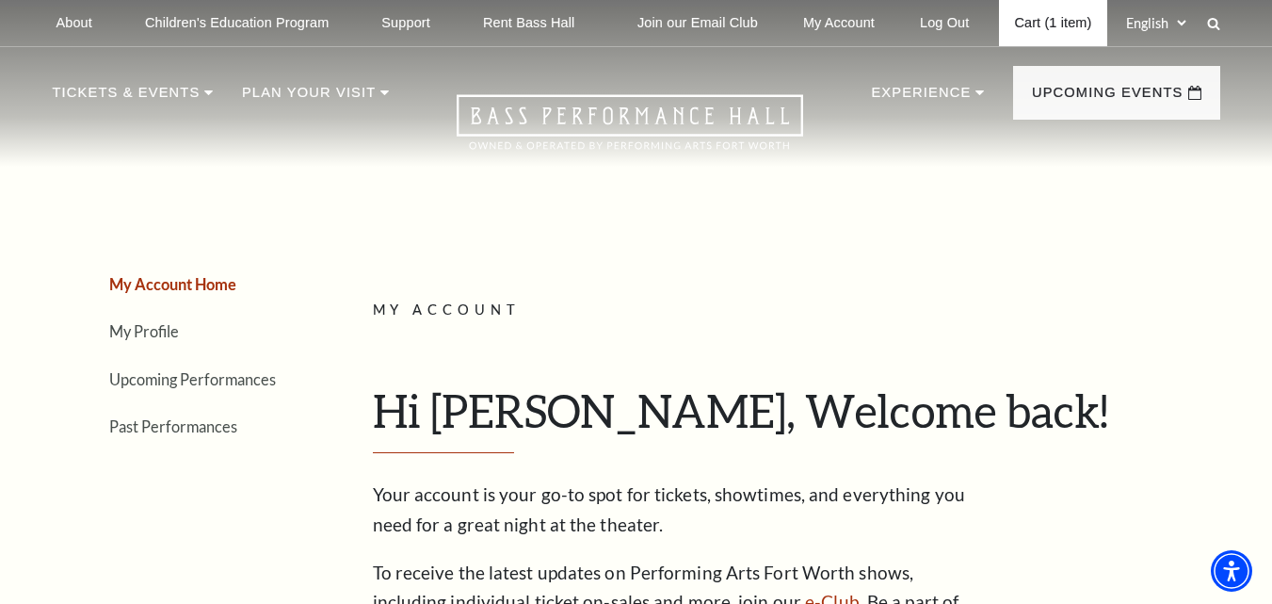
click at [1053, 13] on link "Cart (1 item)" at bounding box center [1052, 23] width 107 height 46
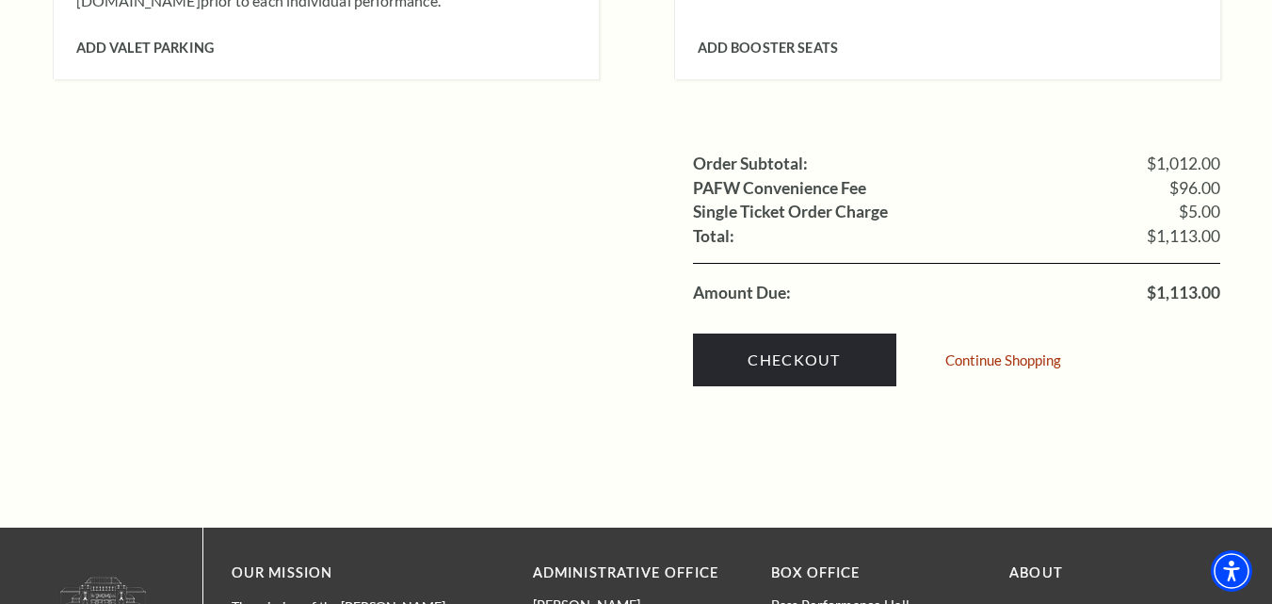
scroll to position [2329, 0]
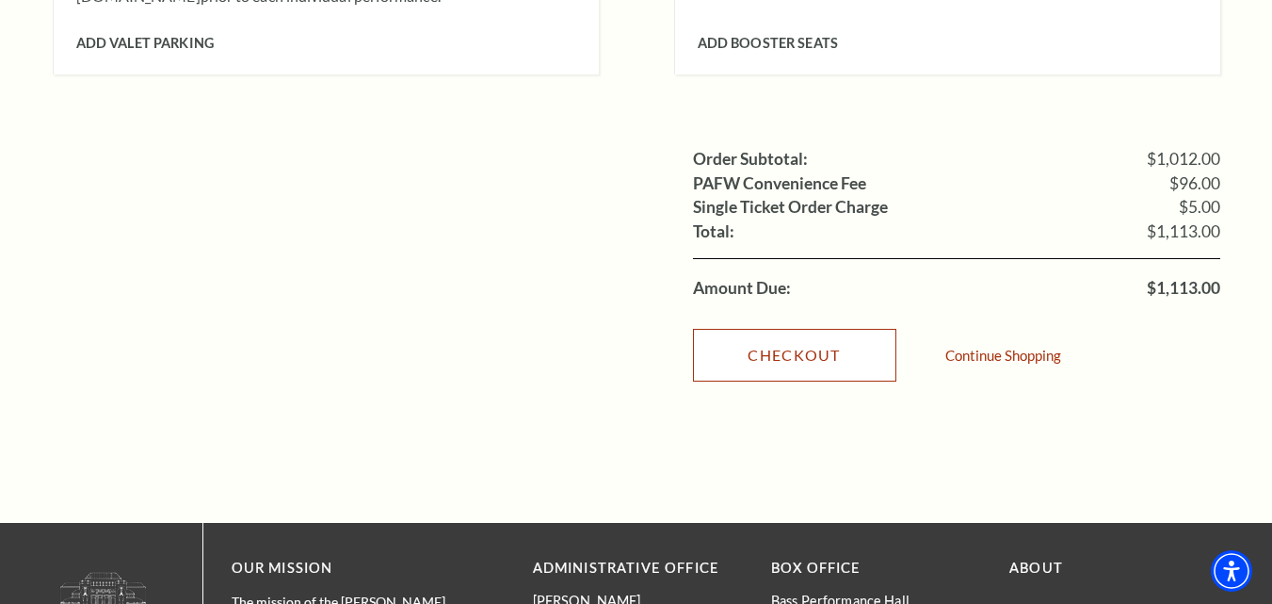
click at [798, 329] on link "Checkout" at bounding box center [794, 355] width 203 height 53
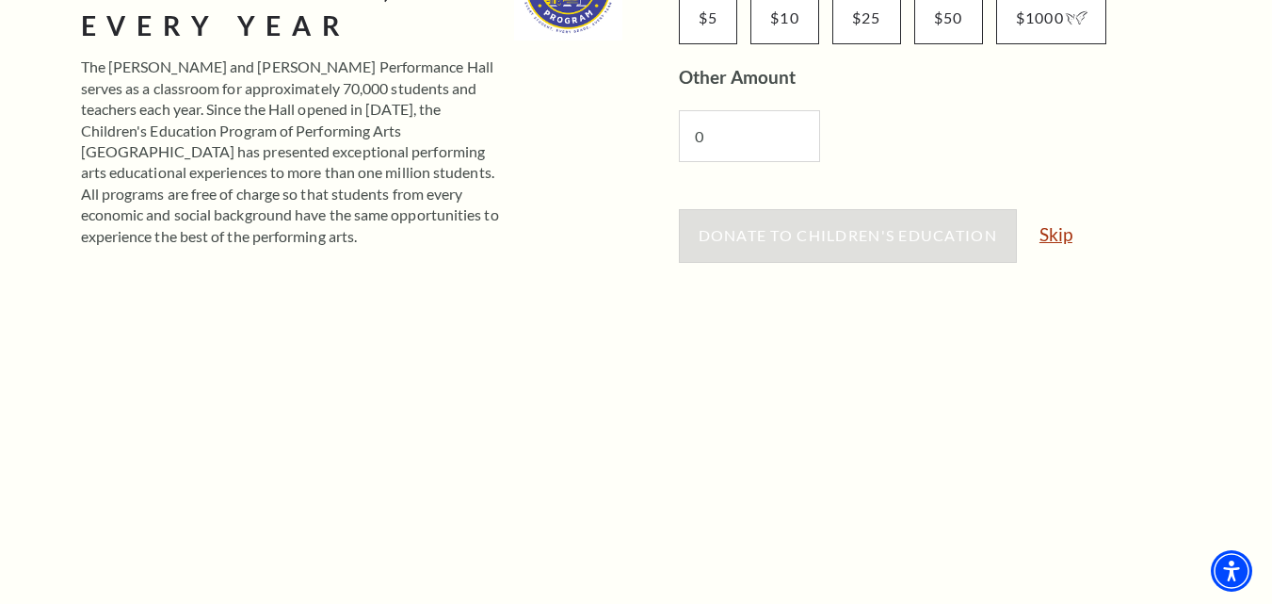
click at [1058, 241] on link "Skip" at bounding box center [1056, 234] width 33 height 18
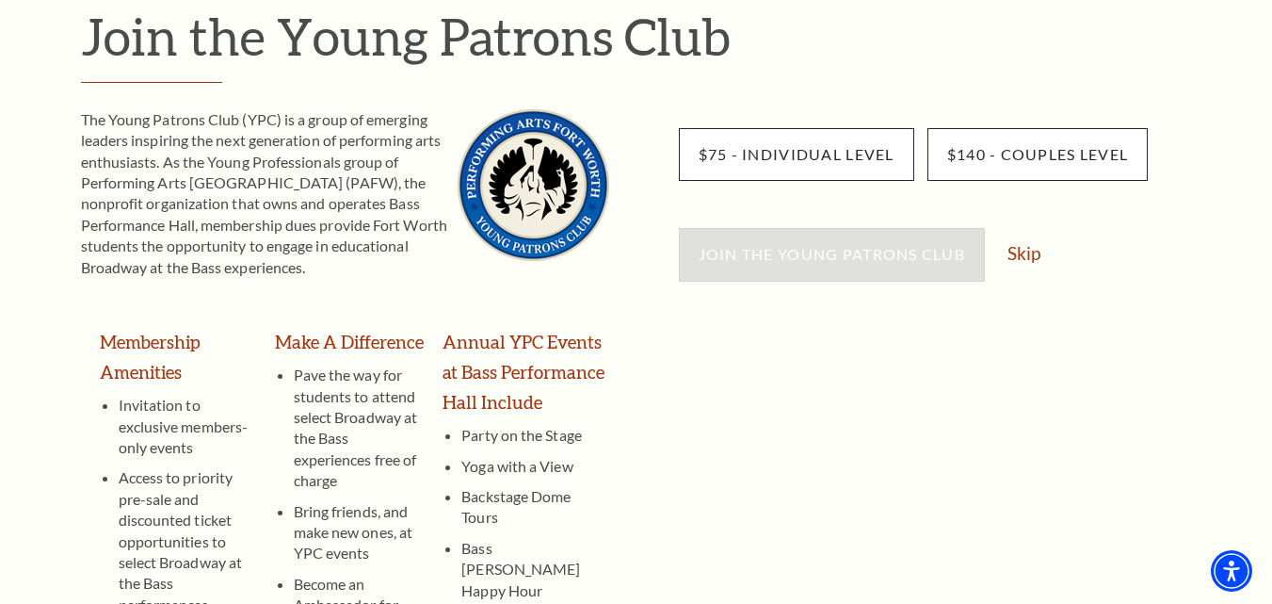
scroll to position [246, 0]
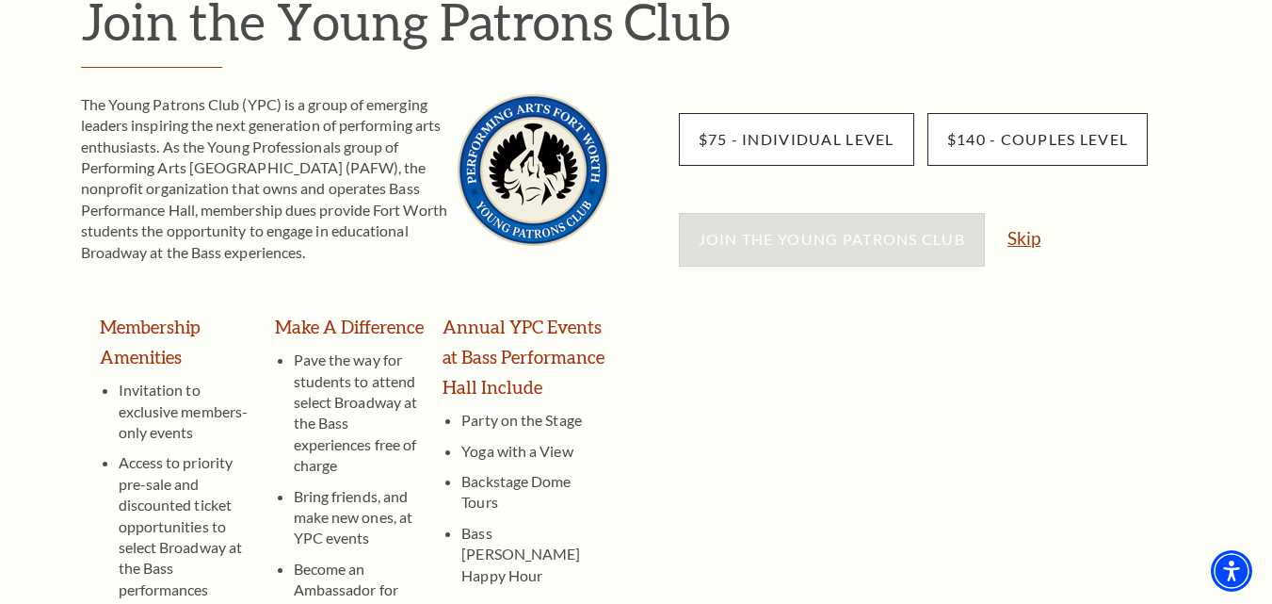
click at [1026, 247] on link "Skip" at bounding box center [1024, 238] width 33 height 18
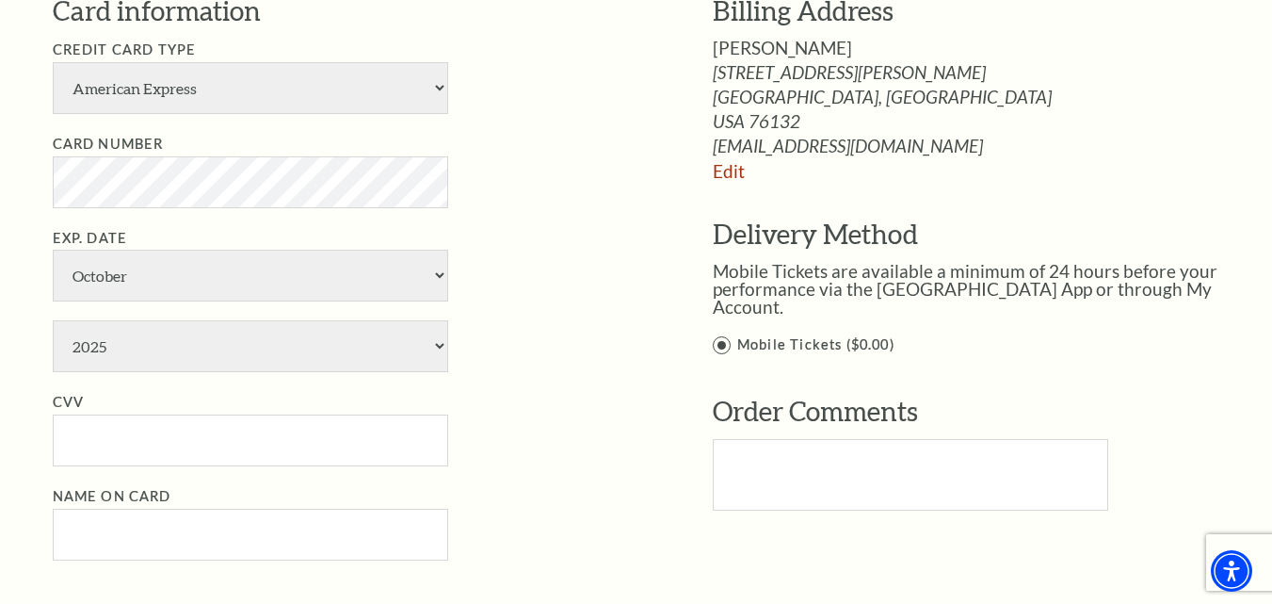
scroll to position [1571, 0]
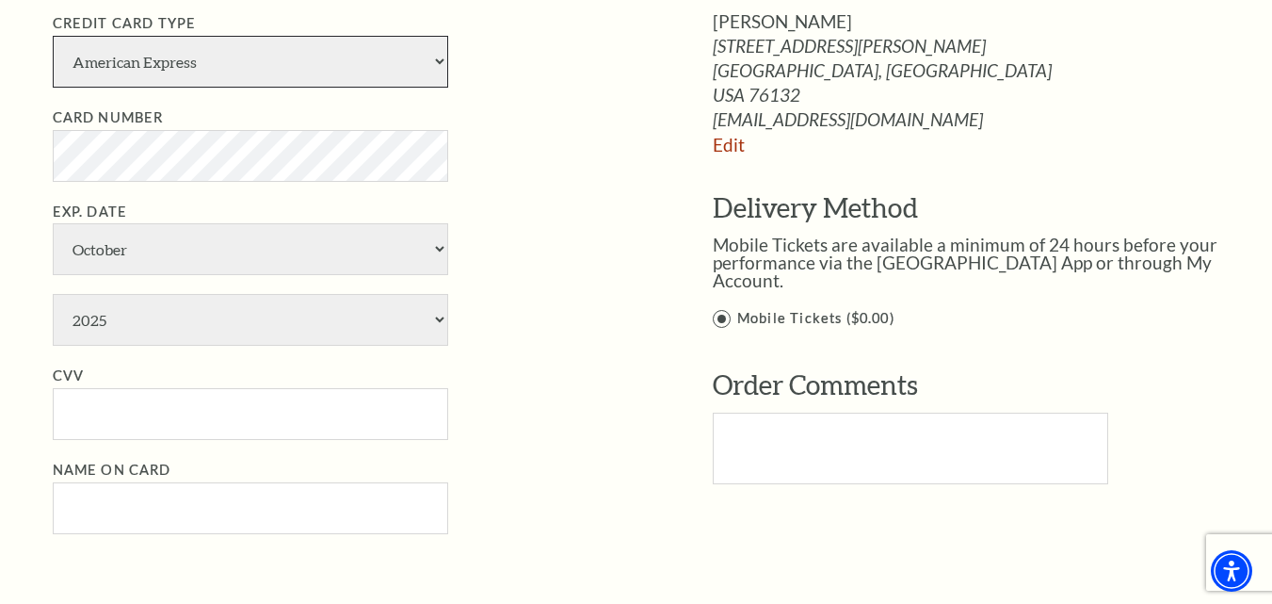
click at [436, 57] on select "American Express Visa Master Card Discover" at bounding box center [251, 62] width 396 height 52
select select "24"
click at [53, 36] on select "American Express Visa Master Card Discover" at bounding box center [251, 62] width 396 height 52
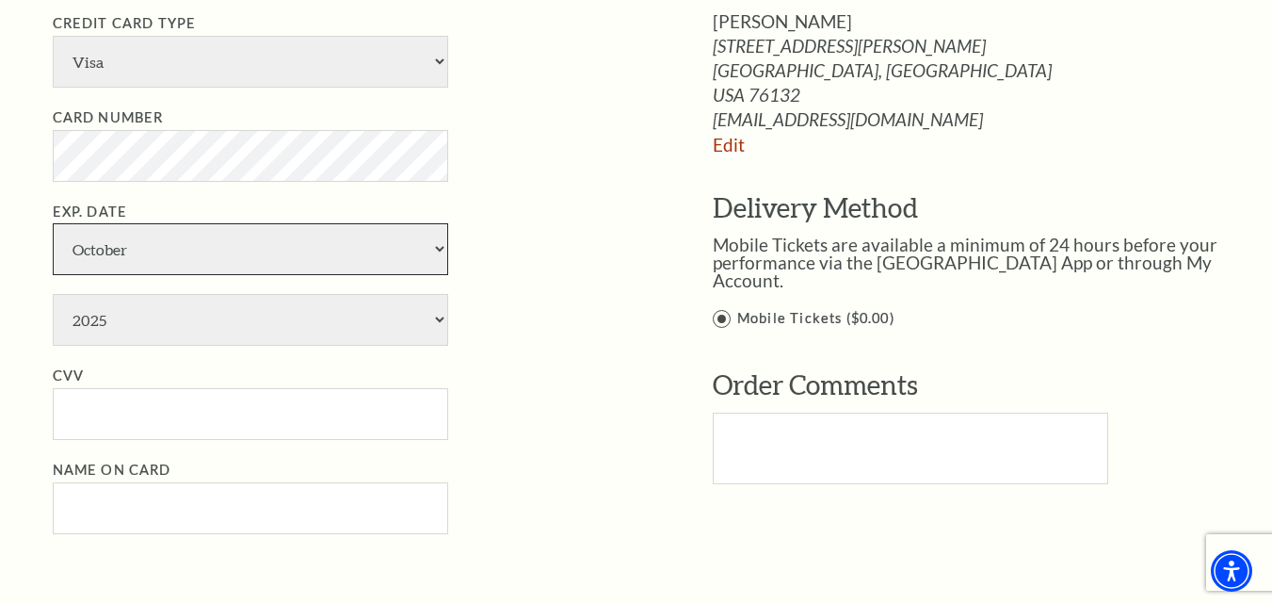
click at [214, 243] on select "January February March April May June July August September October November De…" at bounding box center [251, 249] width 396 height 52
click at [626, 369] on li "CVV" at bounding box center [355, 401] width 604 height 75
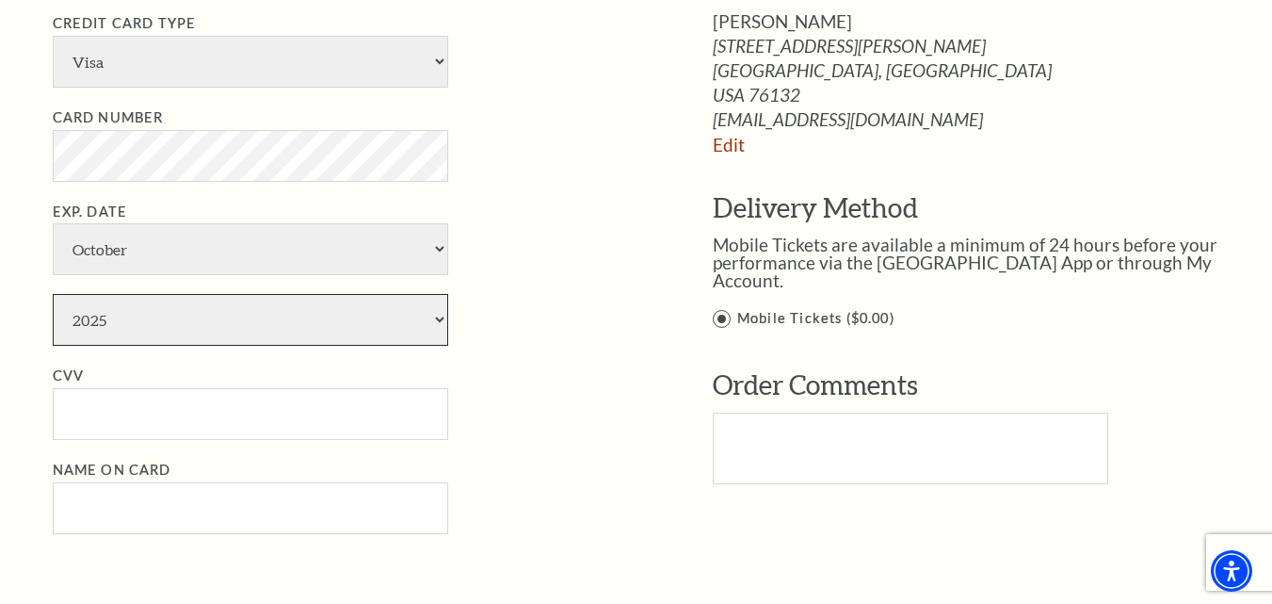
click at [295, 321] on select "2025 2026 2027 2028 2029 2030 2031 2032 2033 2034" at bounding box center [251, 320] width 396 height 52
select select "2030"
click at [53, 294] on select "2025 2026 2027 2028 2029 2030 2031 2032 2033 2034" at bounding box center [251, 320] width 396 height 52
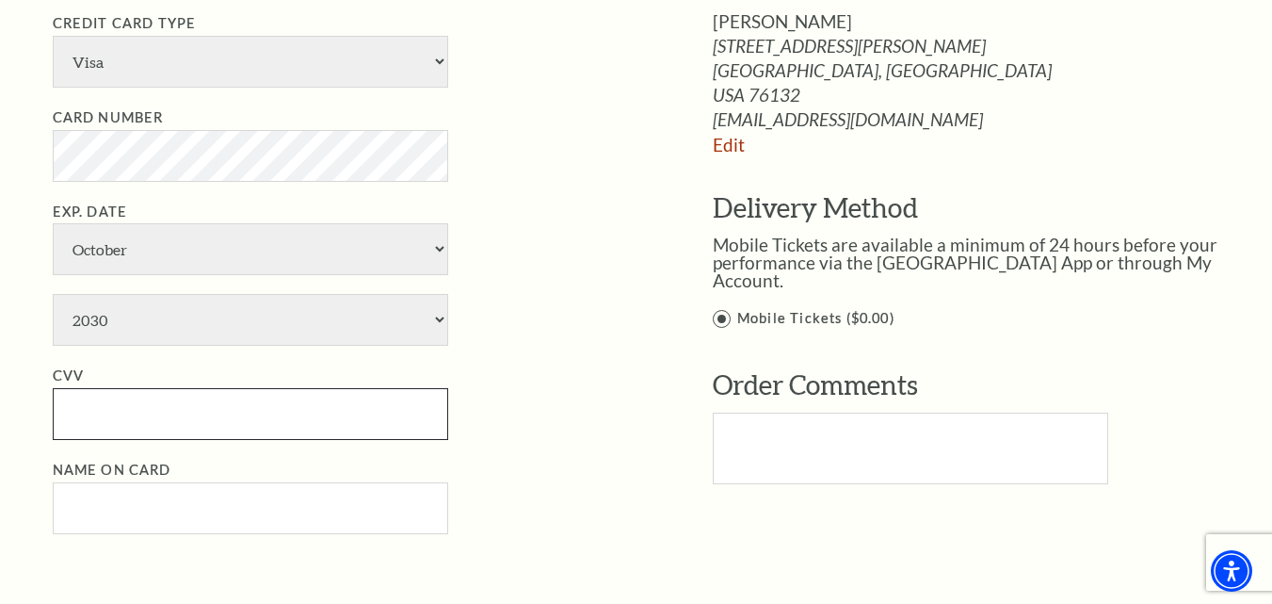
click at [126, 418] on input "CVV" at bounding box center [251, 414] width 396 height 52
paste input "564"
type input "564"
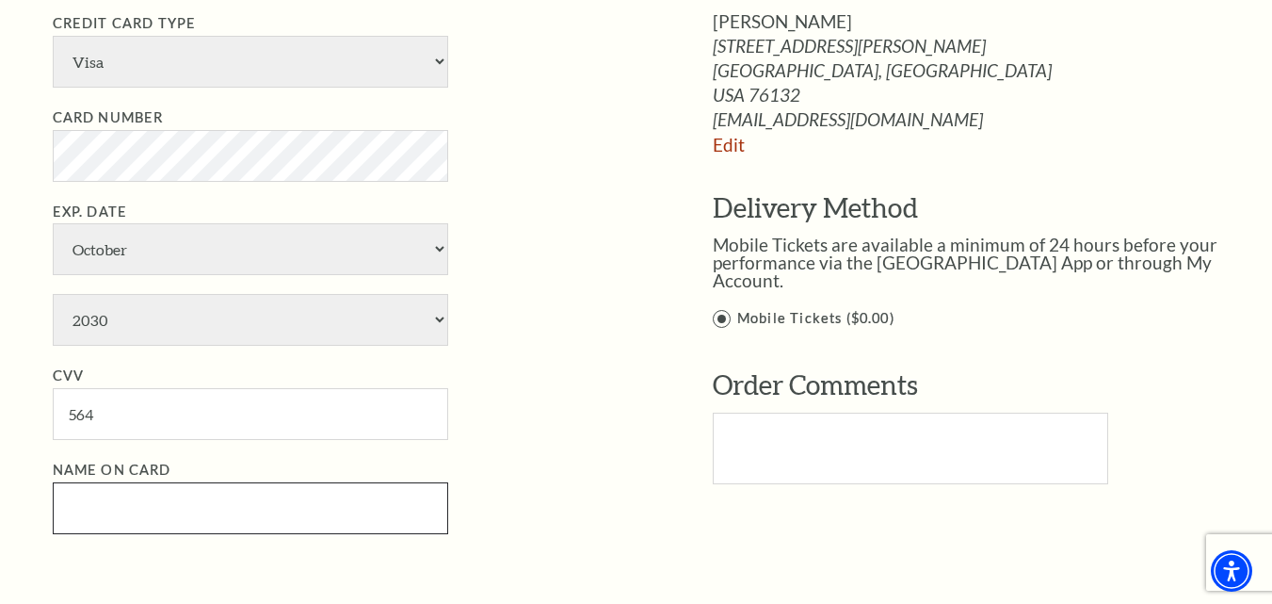
click at [170, 496] on input "Name on Card" at bounding box center [251, 508] width 396 height 52
paste input "lordgindiaz"
drag, startPoint x: 117, startPoint y: 509, endPoint x: 239, endPoint y: 499, distance: 122.9
click at [120, 510] on input "lordgindiaz" at bounding box center [251, 508] width 396 height 52
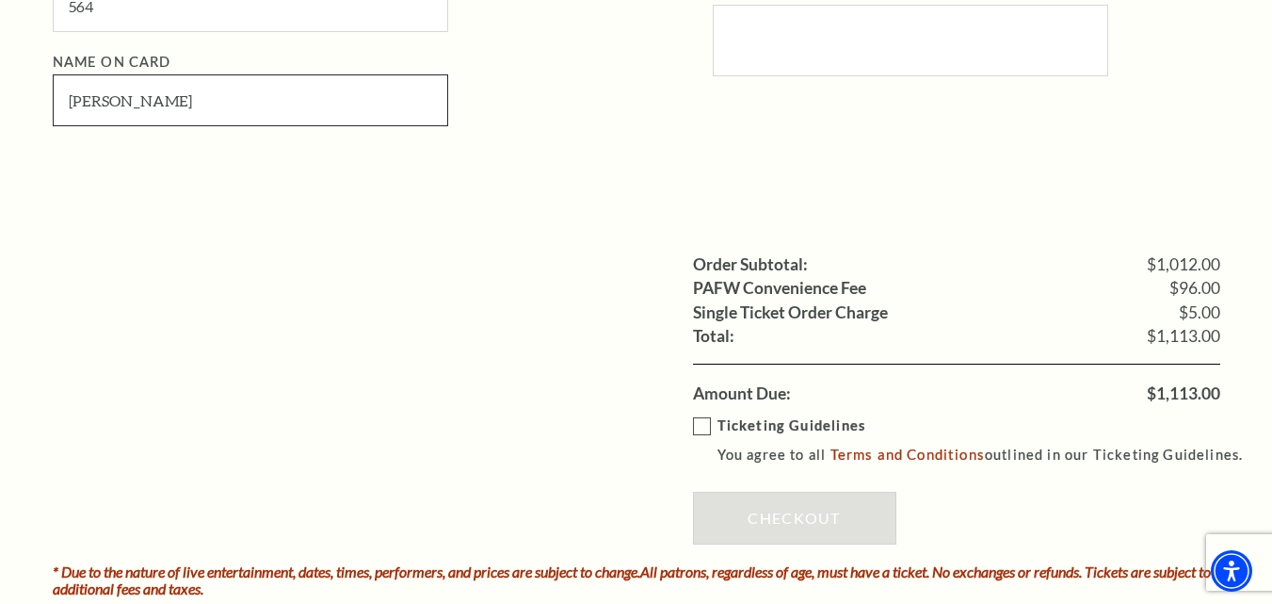
type input "lordgin diaz"
click at [697, 427] on label "Ticketing Guidelines You agree to all Terms and Conditions outlined in our Tick…" at bounding box center [977, 440] width 568 height 52
click at [0, 0] on input "Ticketing Guidelines You agree to all Terms and Conditions outlined in our Tick…" at bounding box center [0, 0] width 0 height 0
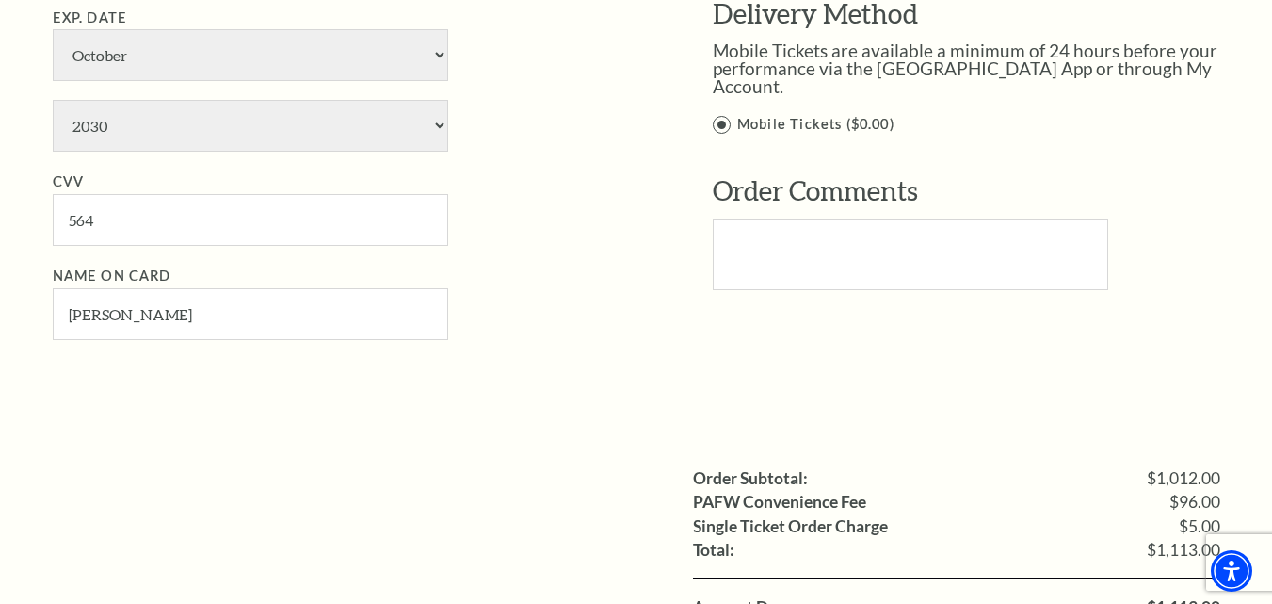
scroll to position [2173, 0]
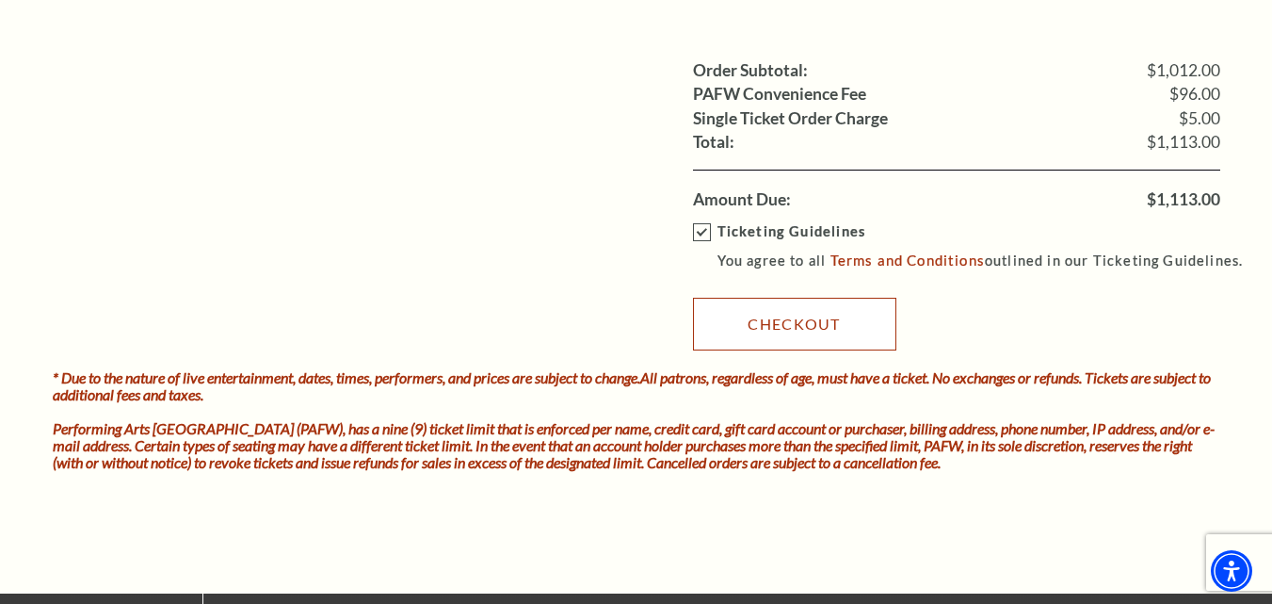
click at [800, 326] on link "Checkout" at bounding box center [794, 324] width 203 height 53
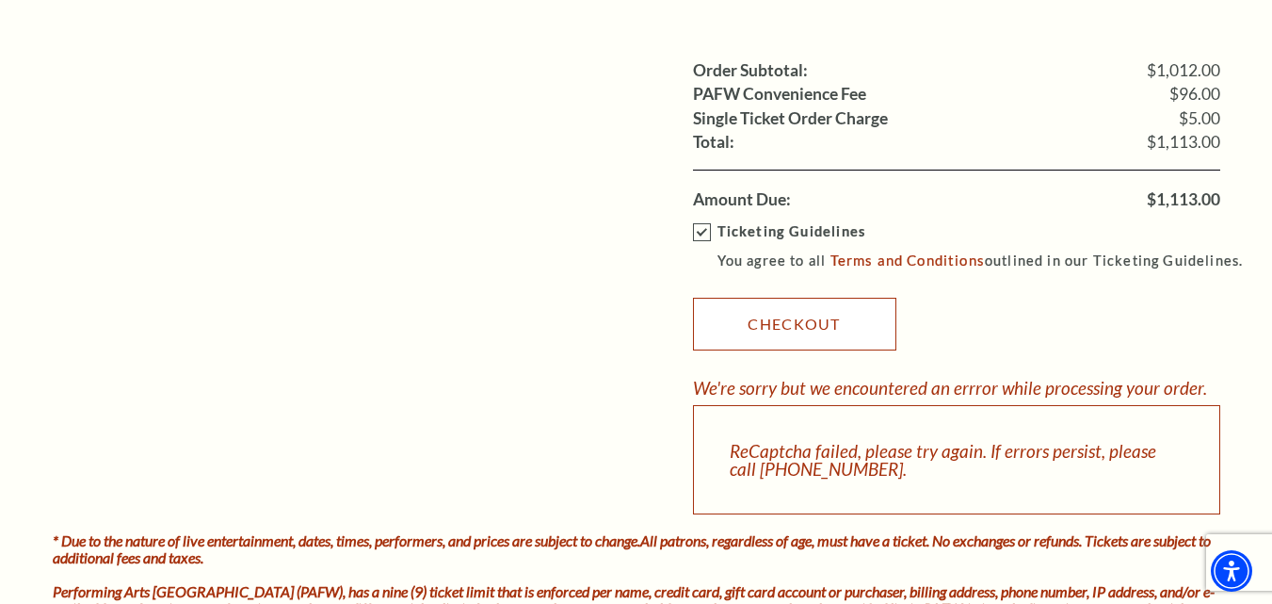
click at [765, 331] on link "Checkout" at bounding box center [794, 324] width 203 height 53
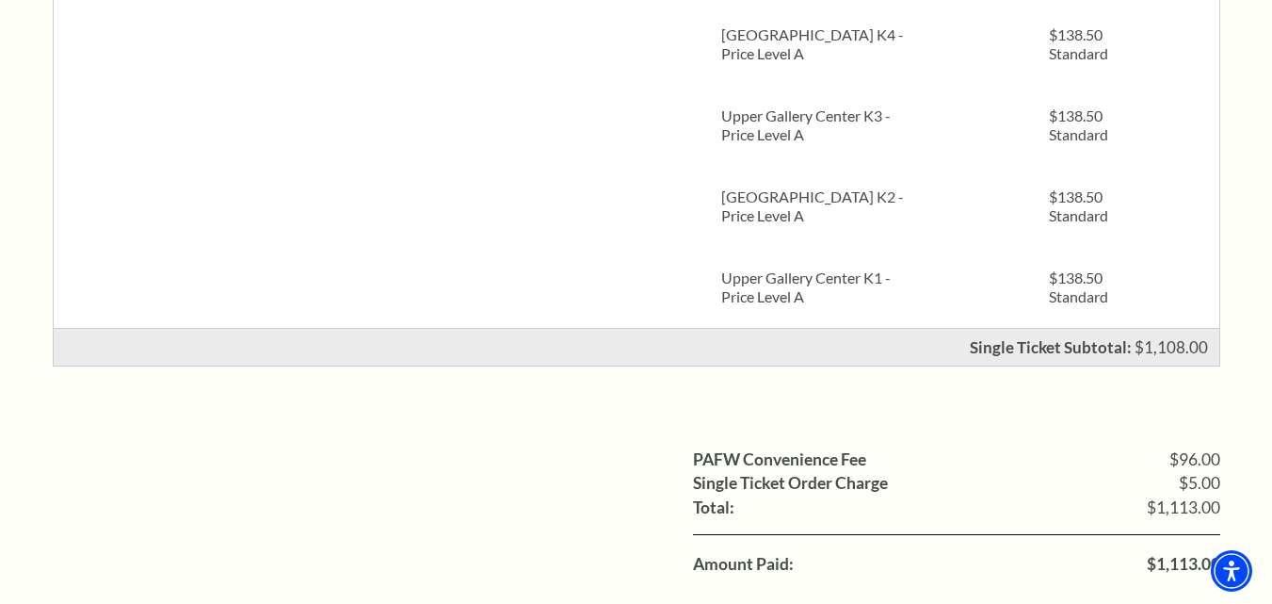
scroll to position [1224, 0]
